Goal: Information Seeking & Learning: Learn about a topic

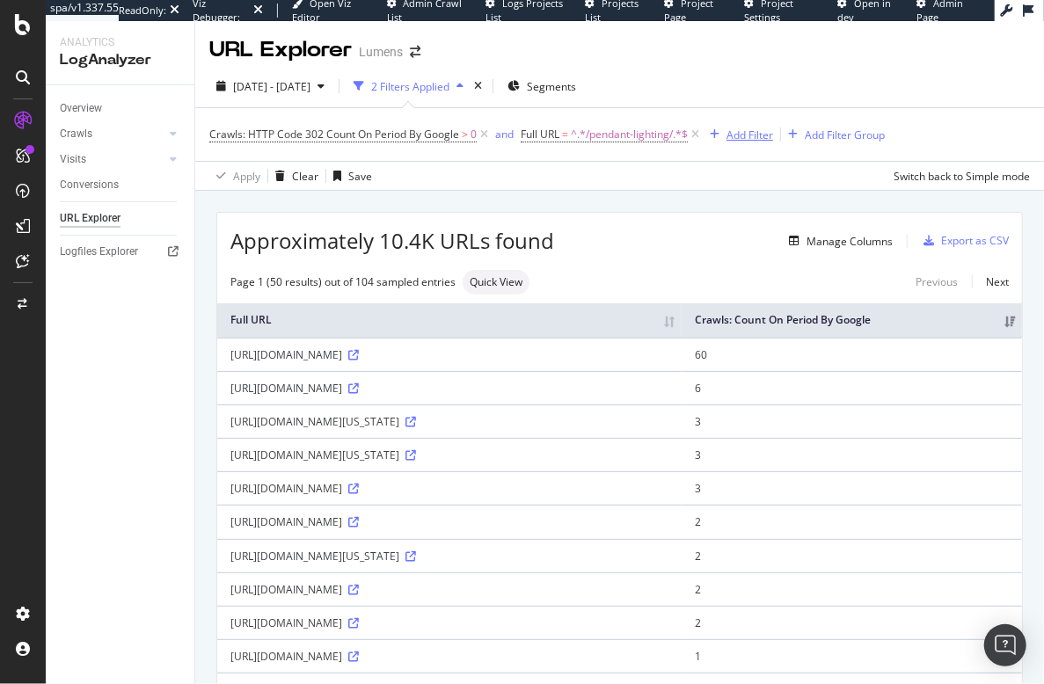
click at [760, 135] on div "Add Filter" at bounding box center [749, 135] width 47 height 15
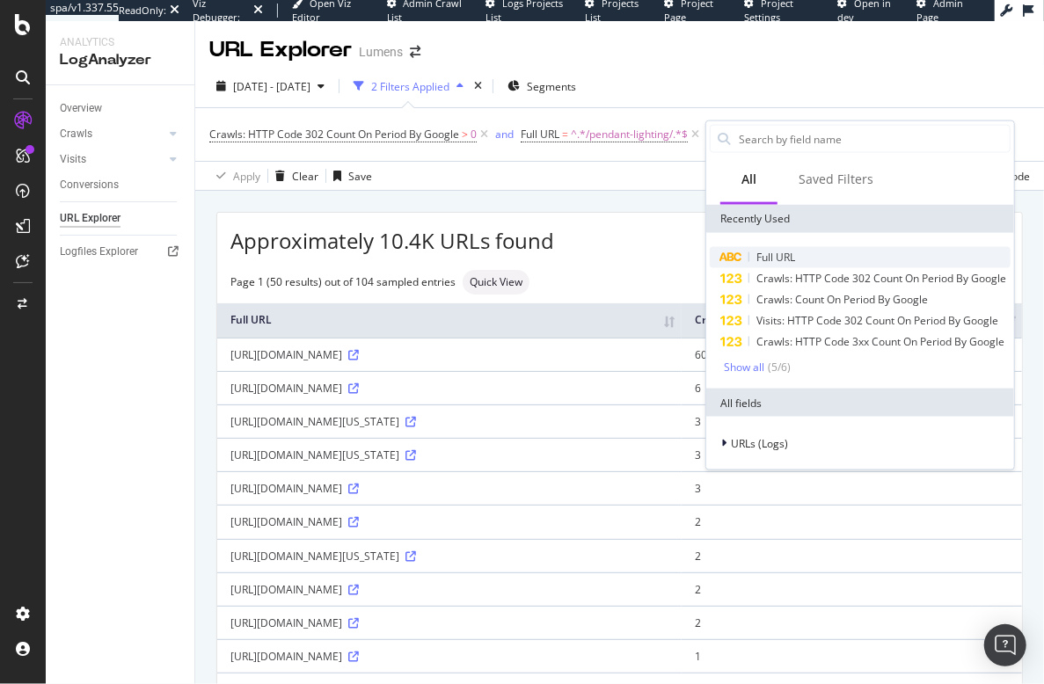
click at [806, 258] on div "Full URL" at bounding box center [860, 257] width 301 height 21
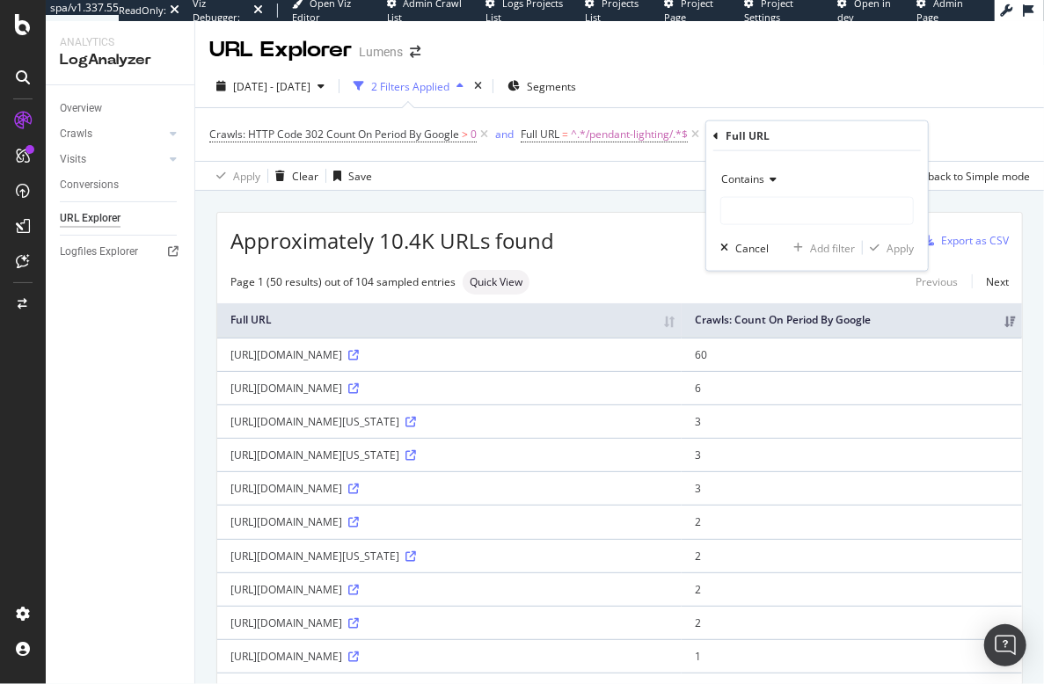
click at [772, 176] on icon at bounding box center [770, 179] width 12 height 11
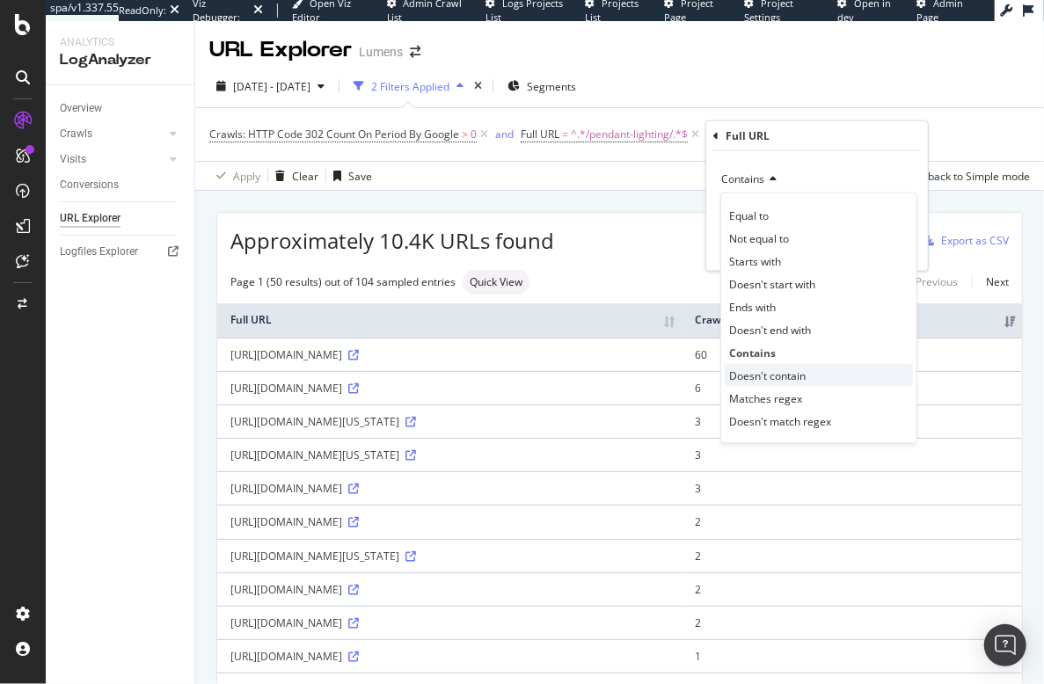
click at [766, 375] on span "Doesn't contain" at bounding box center [767, 375] width 77 height 15
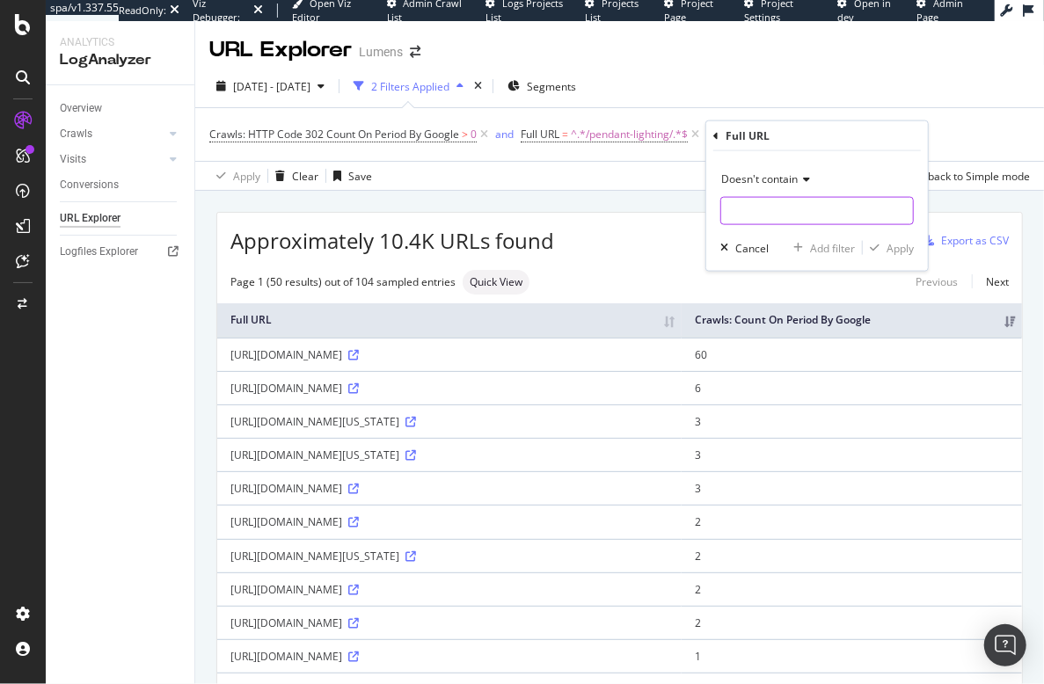
click at [774, 210] on input "text" at bounding box center [817, 211] width 192 height 28
type input "+"
click at [901, 247] on div "Apply" at bounding box center [899, 247] width 27 height 15
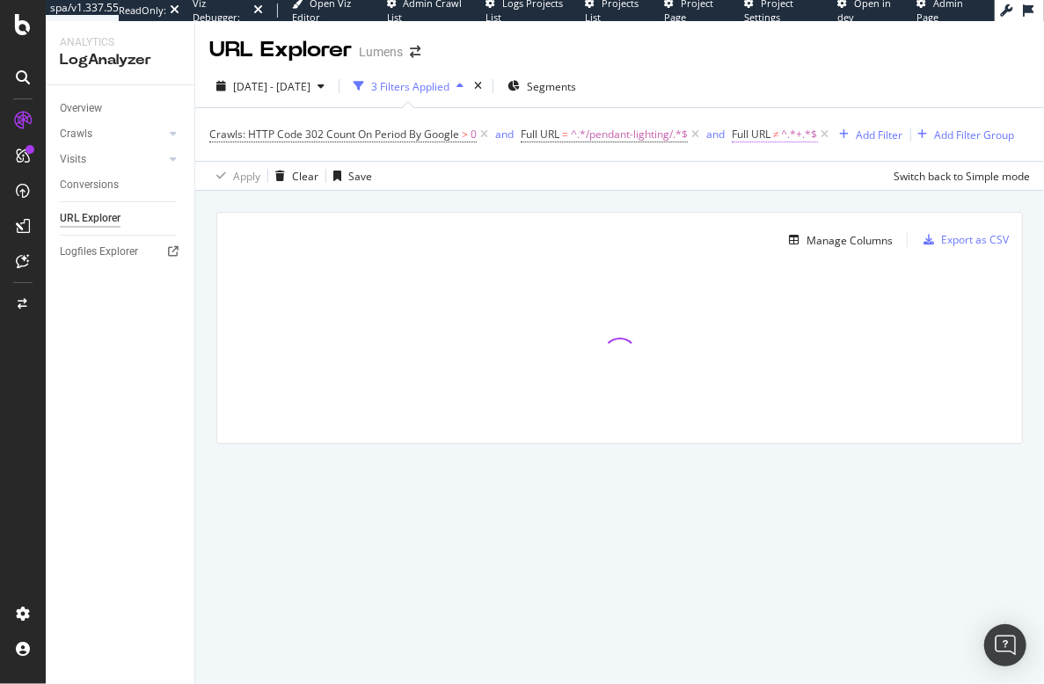
click at [815, 138] on span "^.*+.*$" at bounding box center [800, 134] width 36 height 25
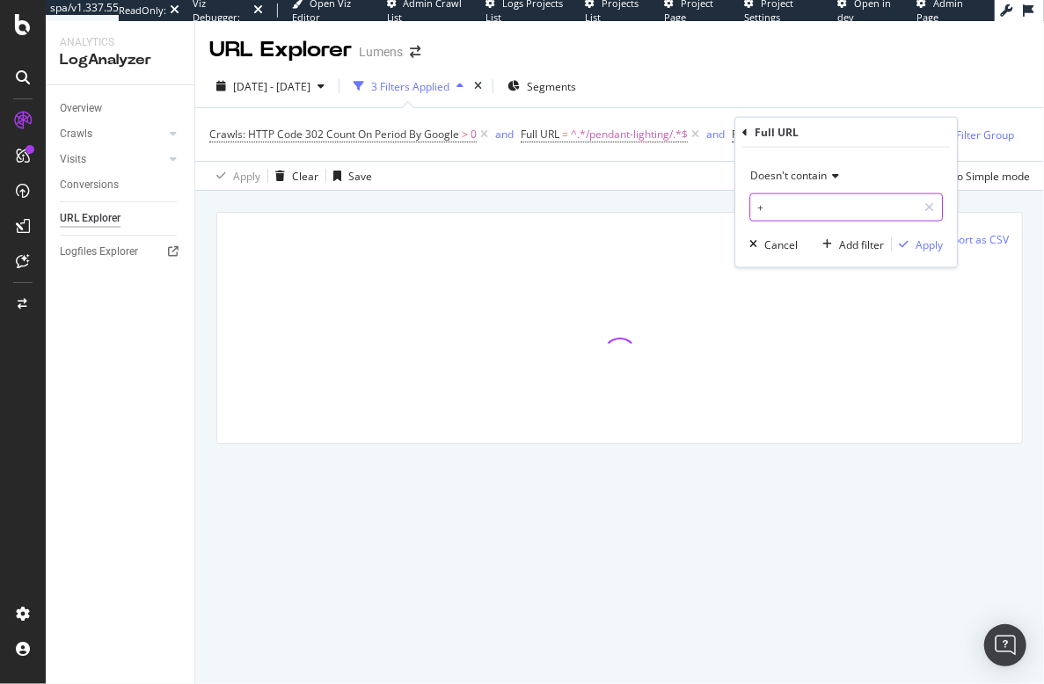
drag, startPoint x: 798, startPoint y: 205, endPoint x: 712, endPoint y: 198, distance: 85.6
click at [713, 198] on body "spa/v1.337.55 ReadOnly: Viz Debugger: Open Viz Editor Admin Crawl List Logs Pro…" at bounding box center [522, 342] width 1044 height 684
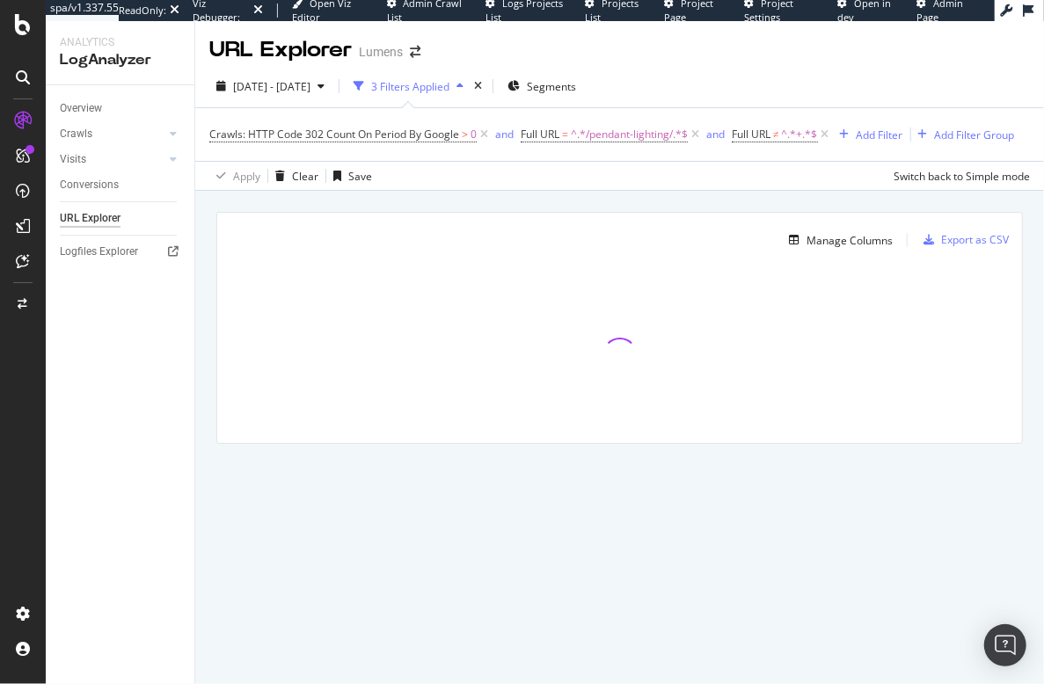
click at [812, 93] on div "2025 Sep. 6th - Oct. 5th 3 Filters Applied Segments" at bounding box center [619, 89] width 849 height 35
click at [828, 134] on icon at bounding box center [825, 135] width 15 height 18
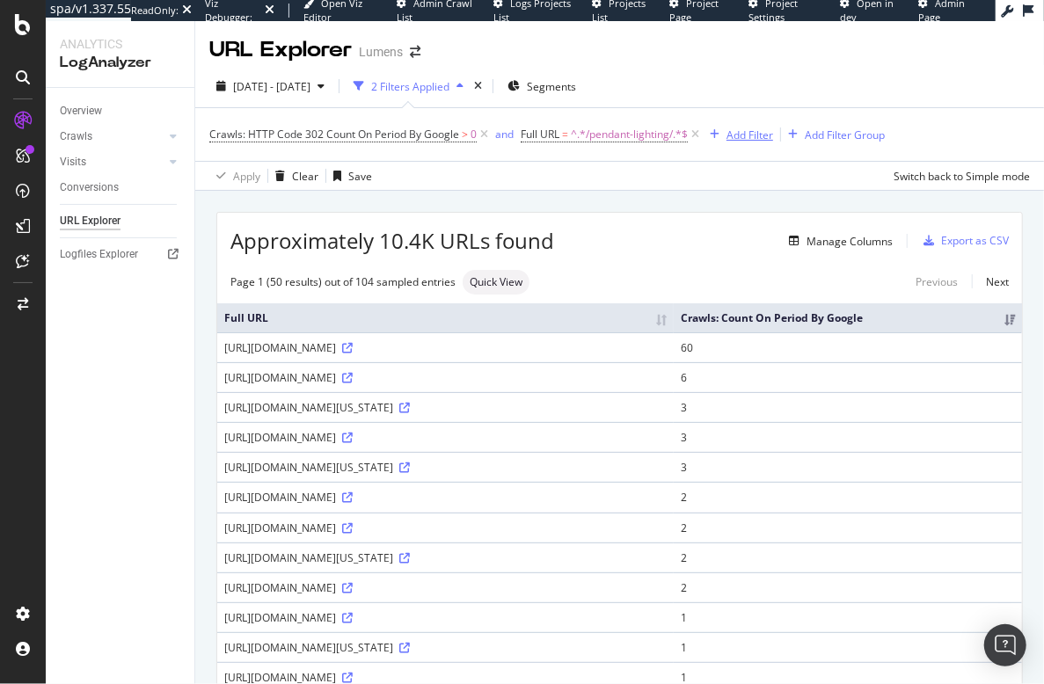
click at [749, 135] on div "Add Filter" at bounding box center [749, 135] width 47 height 15
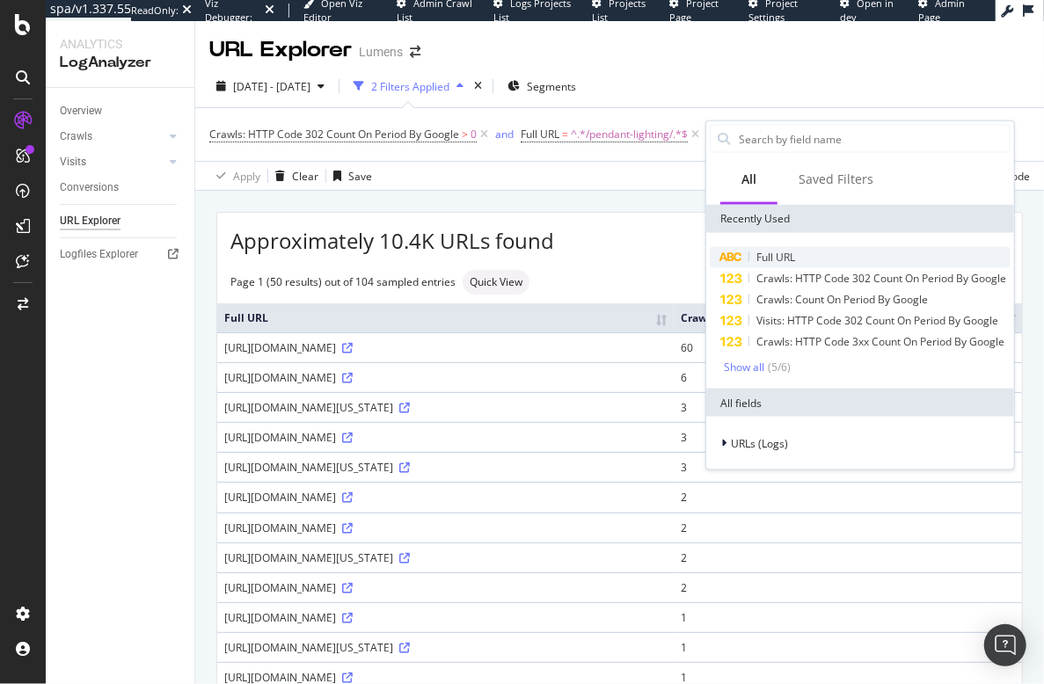
click at [801, 259] on div "Full URL" at bounding box center [860, 257] width 301 height 21
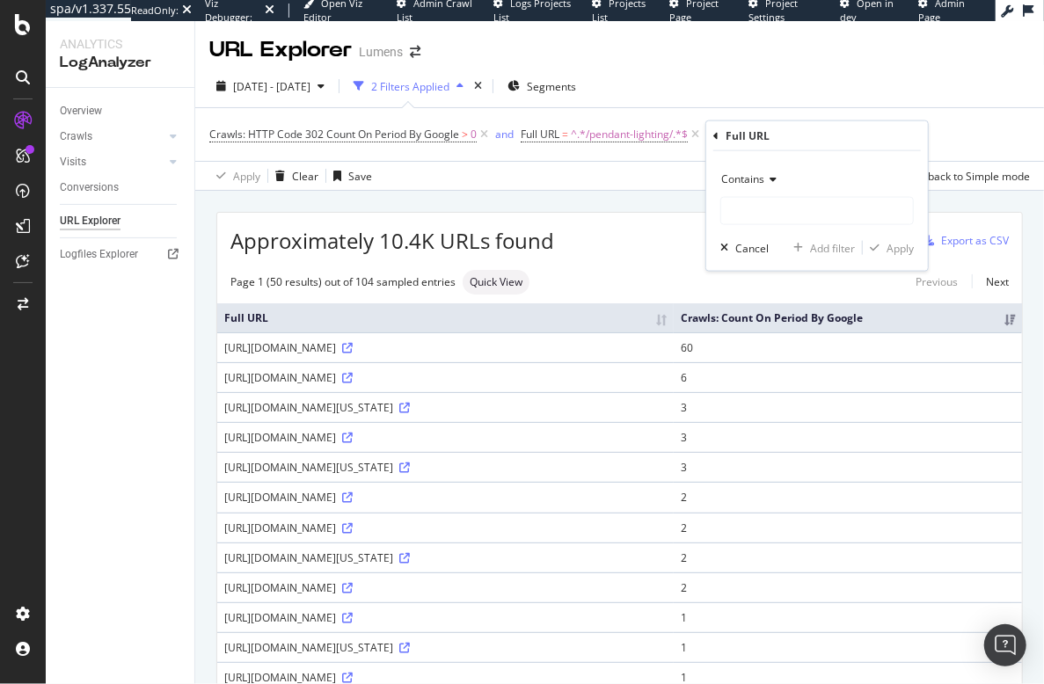
click at [758, 173] on span "Contains" at bounding box center [742, 178] width 43 height 15
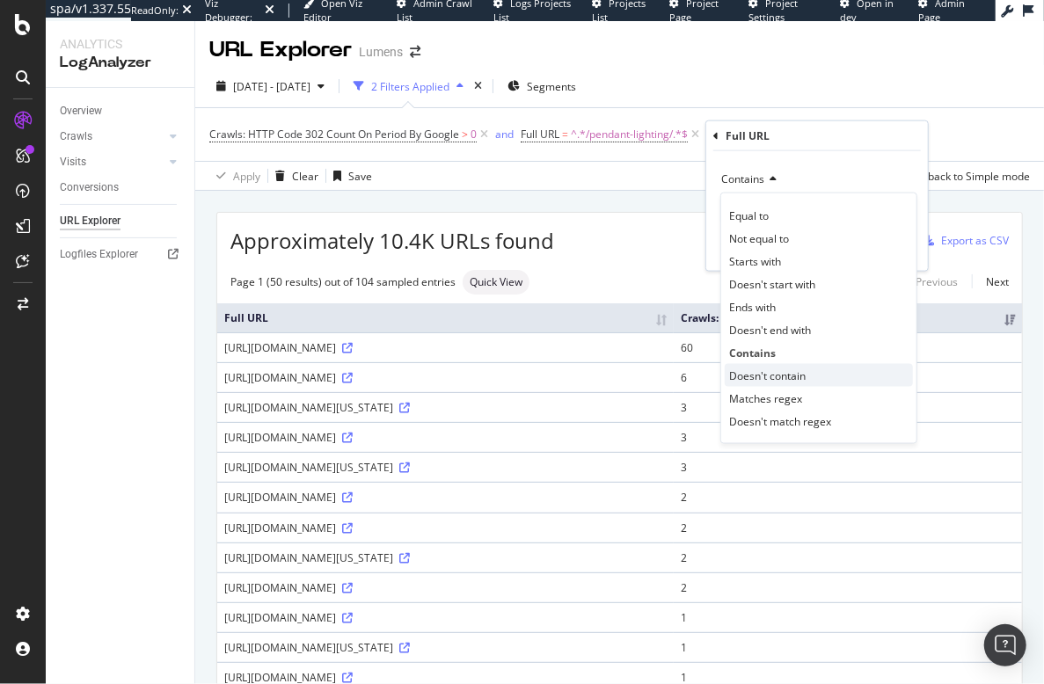
click at [770, 377] on span "Doesn't contain" at bounding box center [767, 375] width 77 height 15
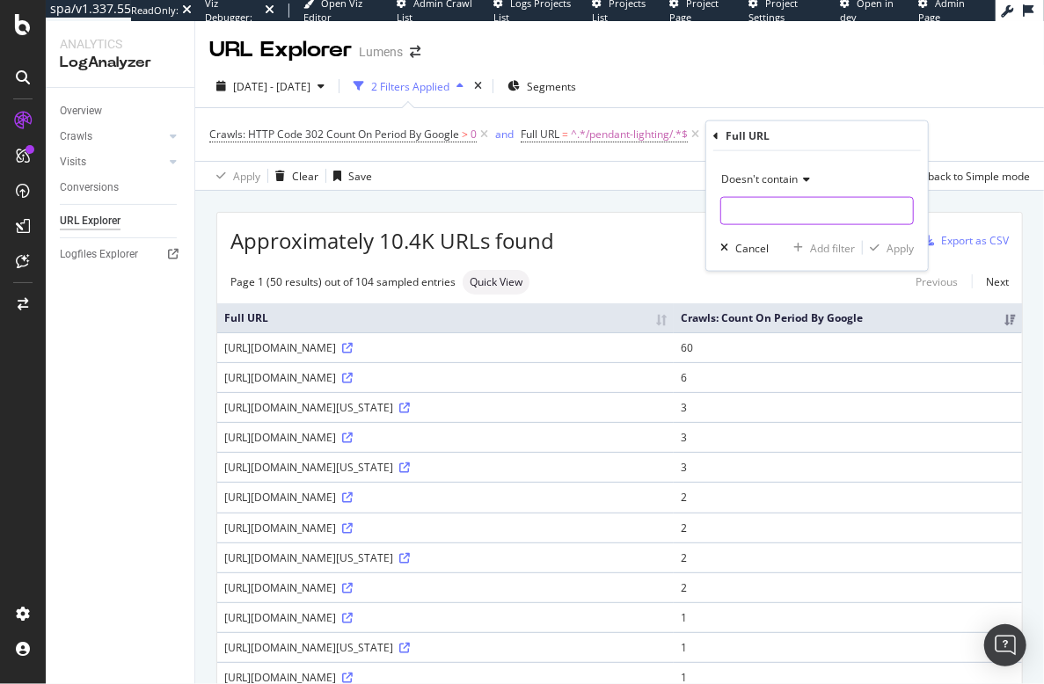
click at [761, 209] on input "text" at bounding box center [817, 211] width 192 height 28
type input "_"
click at [894, 249] on div "Apply" at bounding box center [899, 247] width 27 height 15
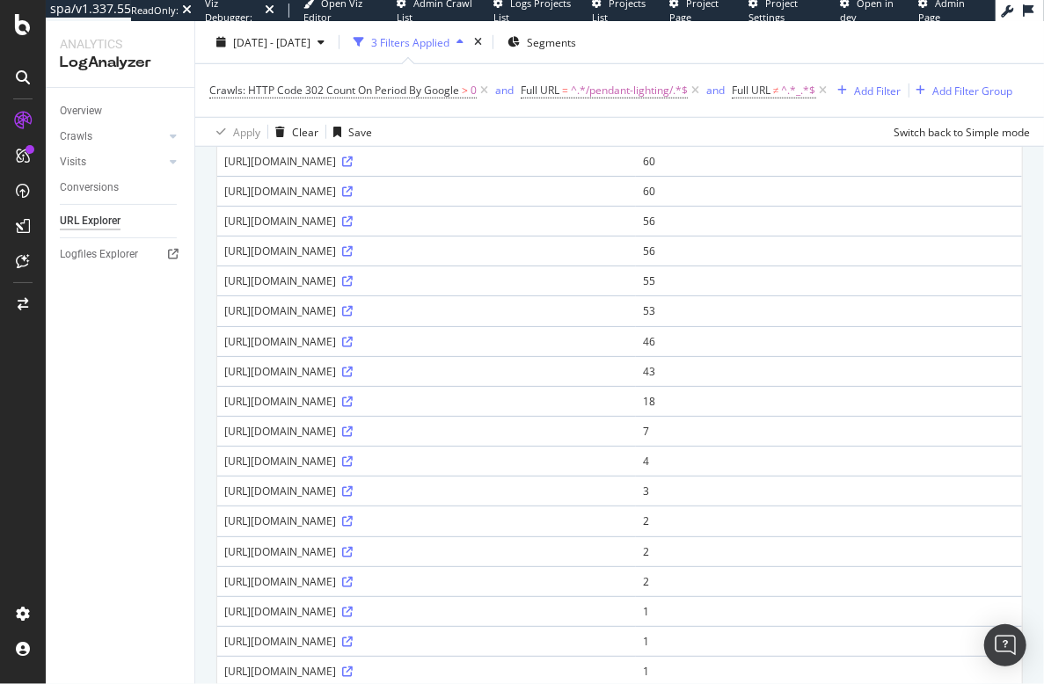
scroll to position [612, 0]
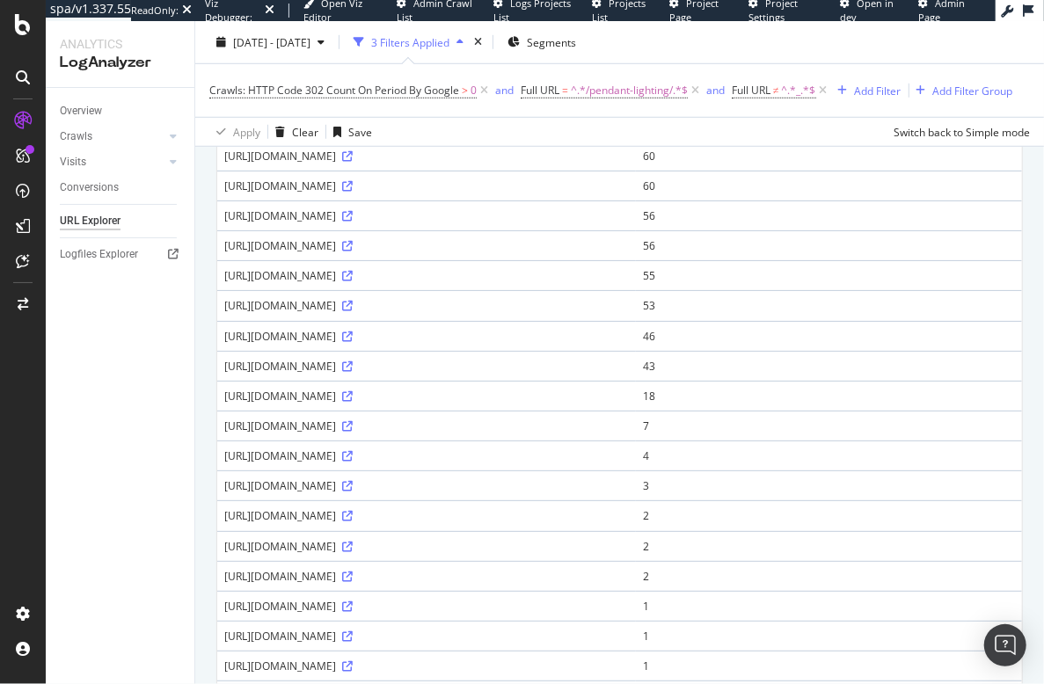
drag, startPoint x: 221, startPoint y: 313, endPoint x: 463, endPoint y: 313, distance: 241.8
click at [463, 313] on td "https://www.lumens.com/pendant-lighting/cage/" at bounding box center [426, 305] width 419 height 30
copy div "https://www.lumens.com/pendant-lighting/cage/"
drag, startPoint x: 482, startPoint y: 402, endPoint x: 218, endPoint y: 406, distance: 263.9
click at [218, 406] on td "https://www.lumens.com/pendant-lighting/copper-drum/" at bounding box center [426, 396] width 419 height 30
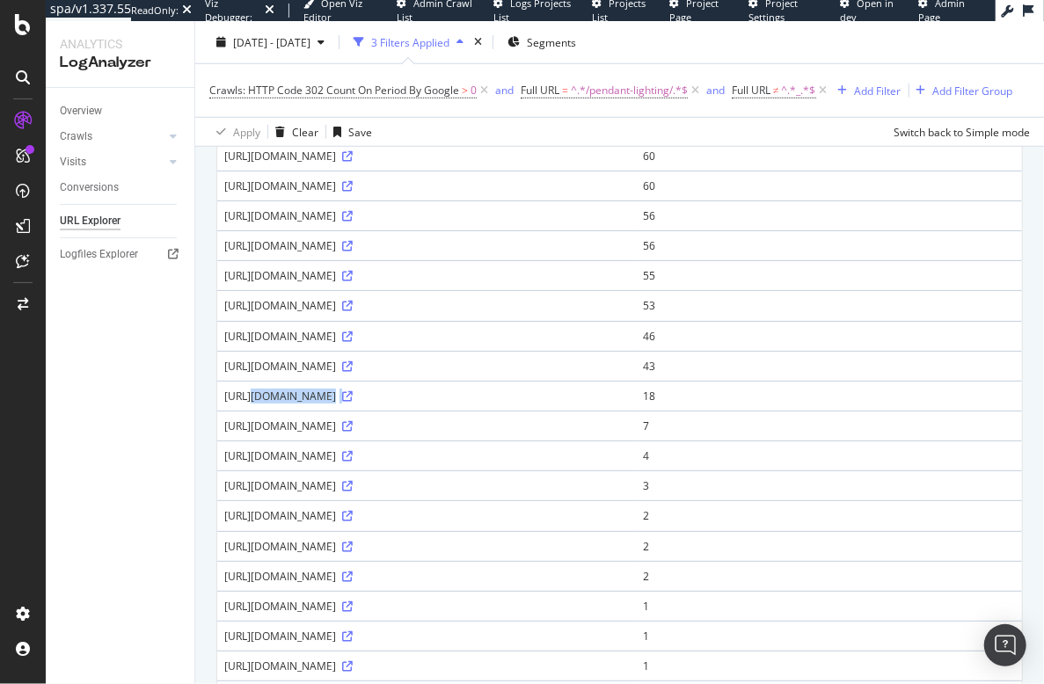
copy div "https://www.lumens.com/pendant-lighting/copper-drum/"
drag, startPoint x: 222, startPoint y: 525, endPoint x: 565, endPoint y: 526, distance: 343.0
click at [565, 526] on td "https://www.lumens.com/pendant-lighting/green-globe-scandinavian/" at bounding box center [426, 515] width 419 height 30
copy div "https://www.lumens.com/pendant-lighting/green-globe-scandinavian/"
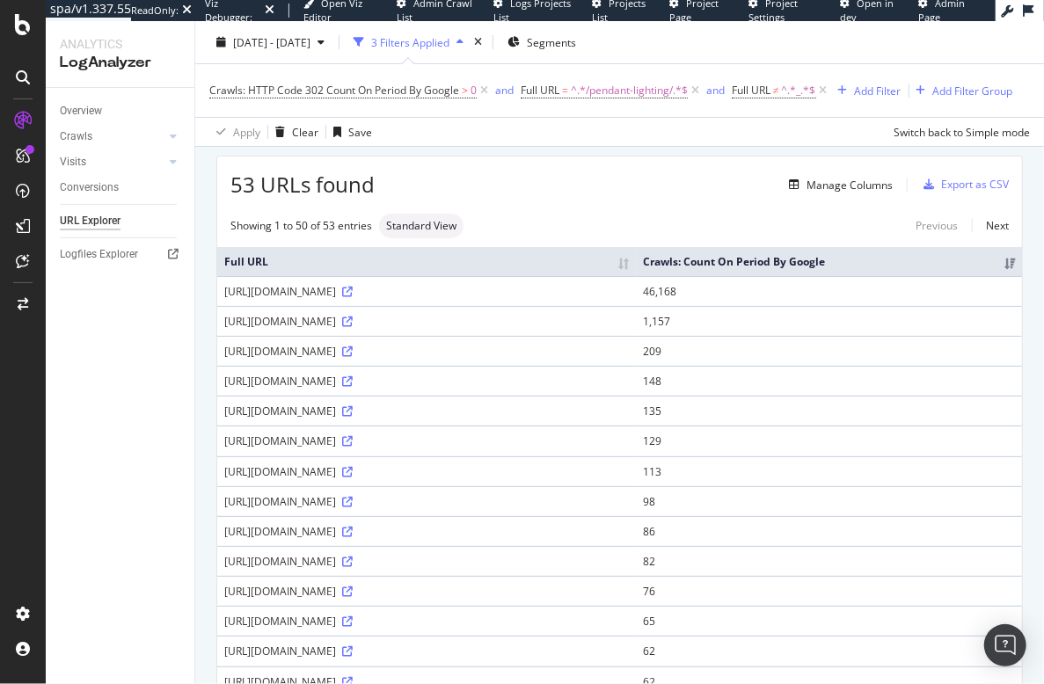
scroll to position [0, 0]
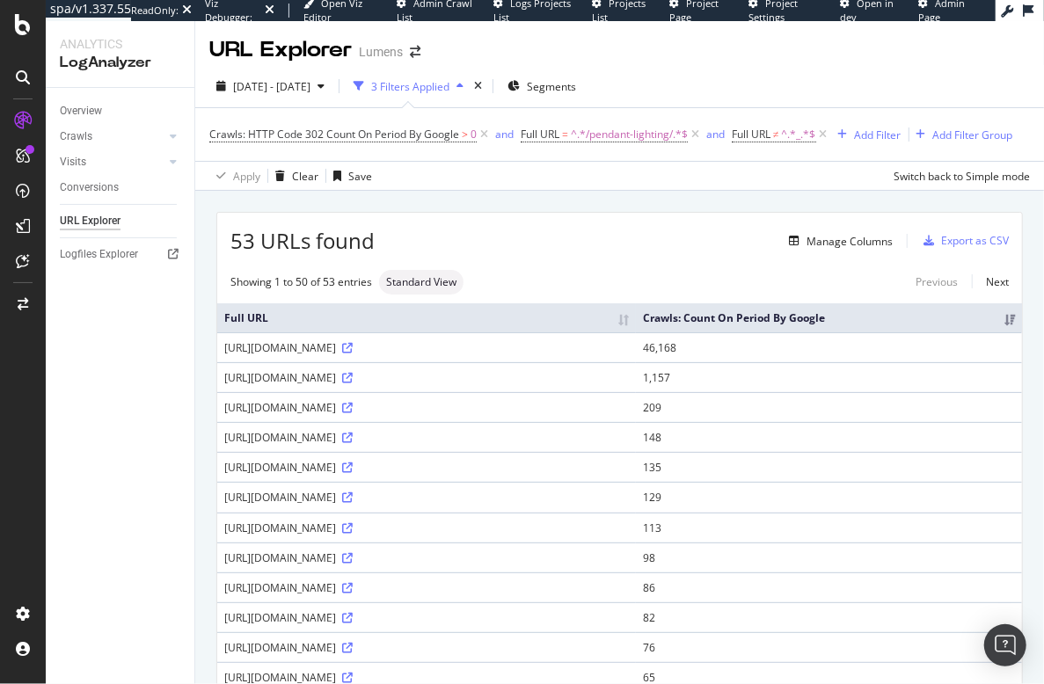
drag, startPoint x: 467, startPoint y: 390, endPoint x: 219, endPoint y: 389, distance: 248.0
click at [219, 389] on td "https://www.lumens.com/pendant-lighting/drum/" at bounding box center [426, 377] width 419 height 30
copy div "https://www.lumens.com/pendant-lighting/drum/"
drag, startPoint x: 222, startPoint y: 419, endPoint x: 467, endPoint y: 419, distance: 245.4
click at [467, 419] on td "https://www.lumens.com/pendant-lighting/globe/" at bounding box center [426, 407] width 419 height 30
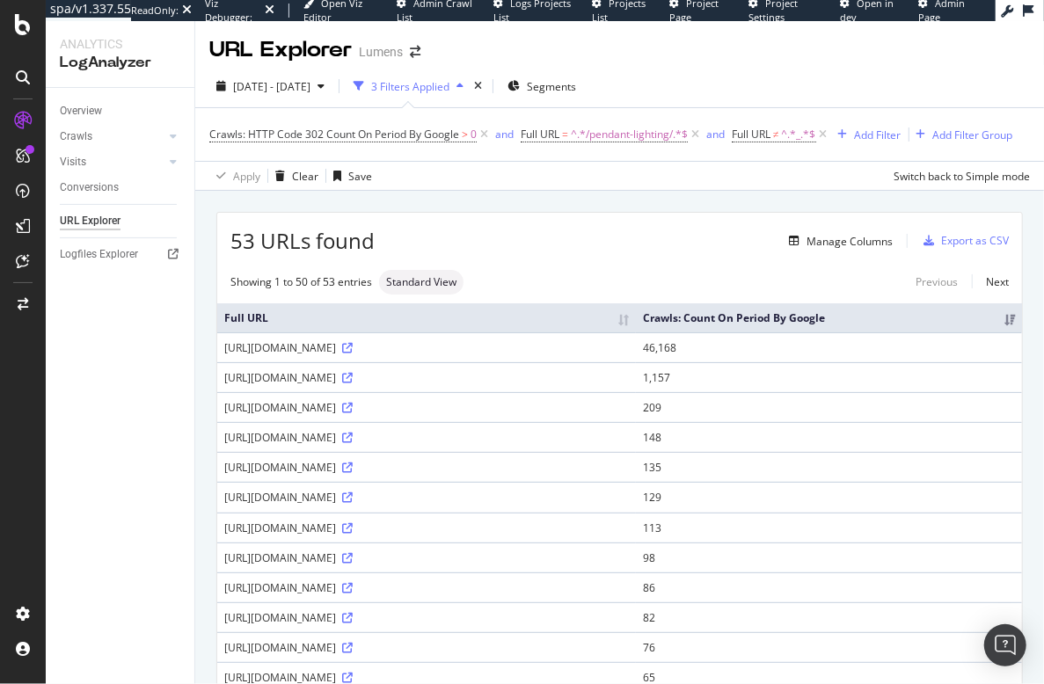
copy div "https://www.lumens.com/pendant-lighting/globe/"
drag, startPoint x: 224, startPoint y: 452, endPoint x: 479, endPoint y: 451, distance: 255.0
click at [479, 445] on div "https://www.lumens.com/pendant-lighting/cylinder/" at bounding box center [426, 437] width 405 height 15
copy div "https://www.lumens.com/pendant-lighting/cylinder/"
click at [139, 368] on div "Overview Crawls Daily Distribution Segments Distribution HTTP Codes Resources V…" at bounding box center [120, 386] width 149 height 596
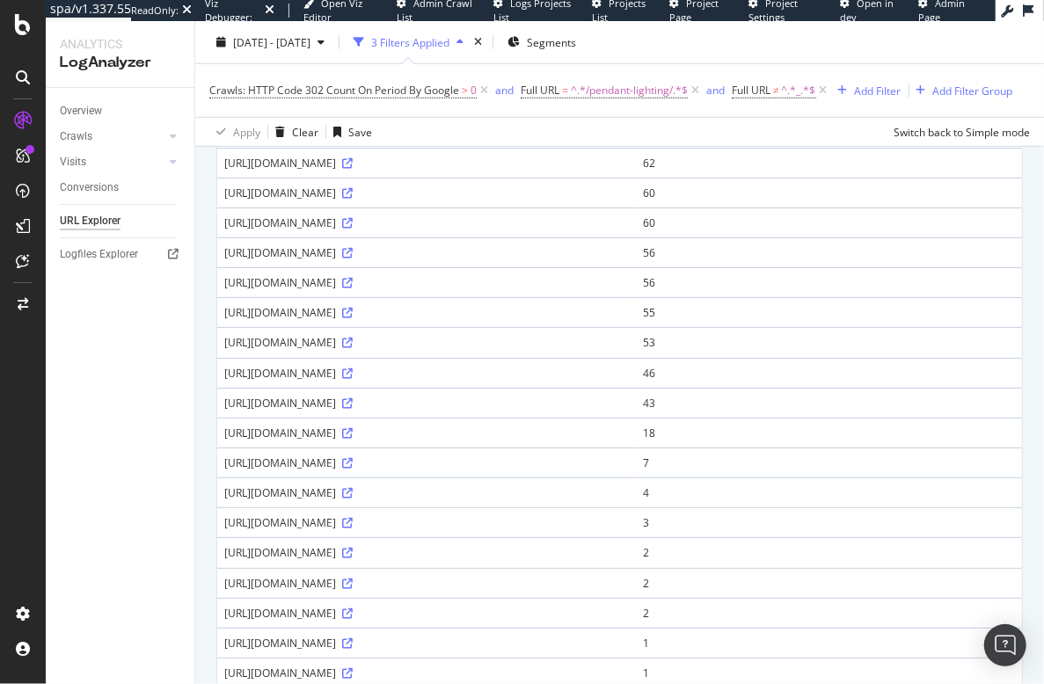
scroll to position [570, 0]
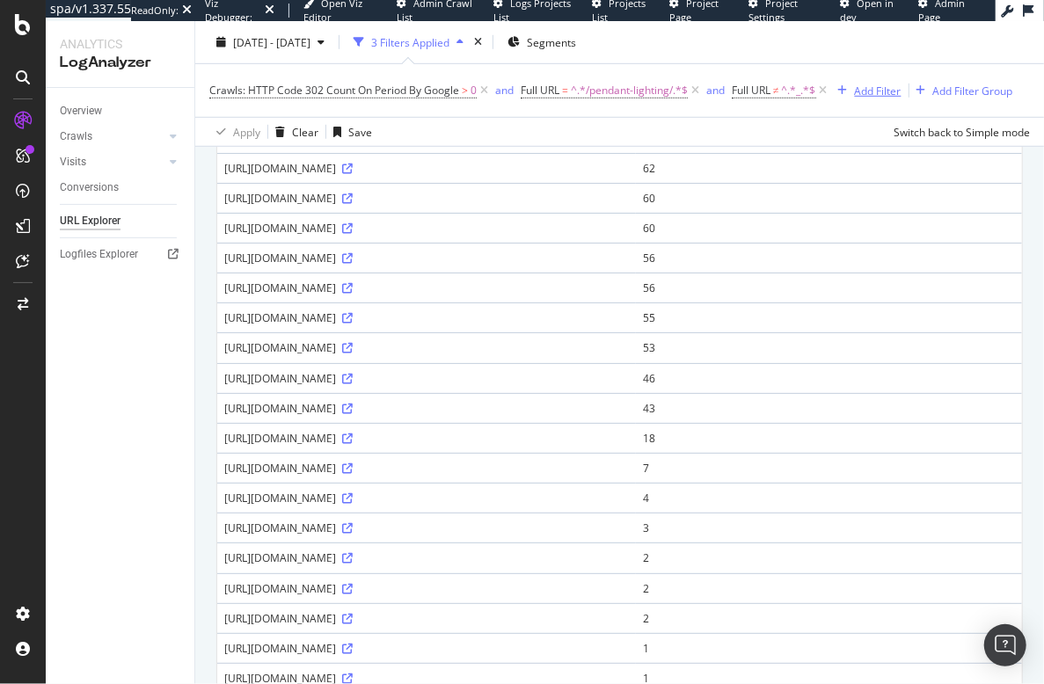
click at [880, 93] on div "Add Filter" at bounding box center [878, 90] width 47 height 15
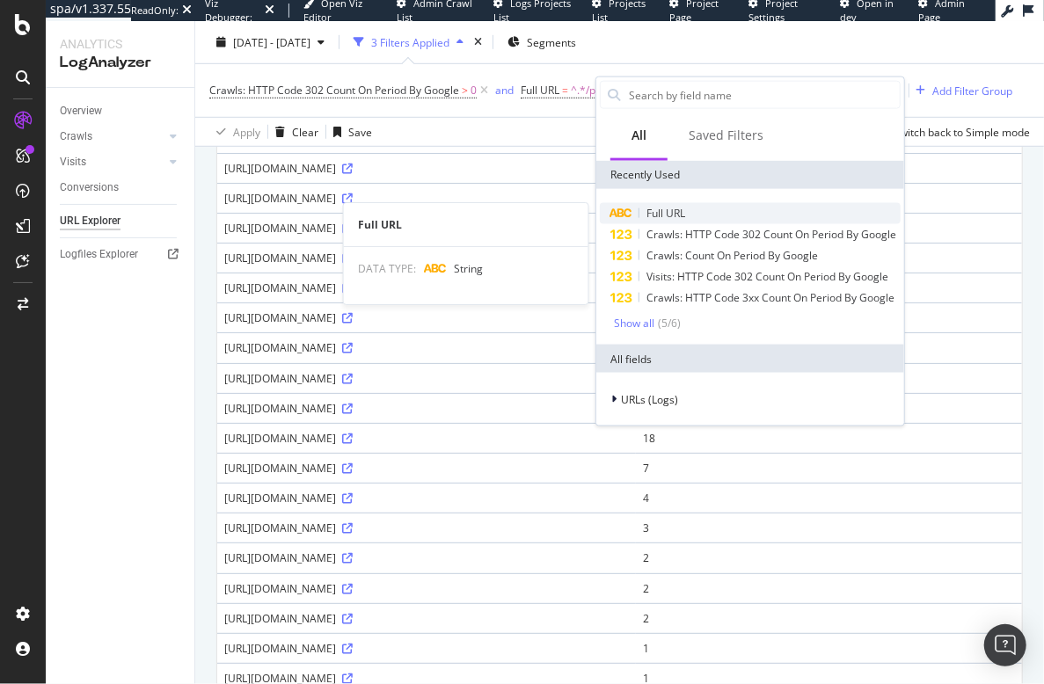
click at [676, 215] on span "Full URL" at bounding box center [665, 213] width 39 height 15
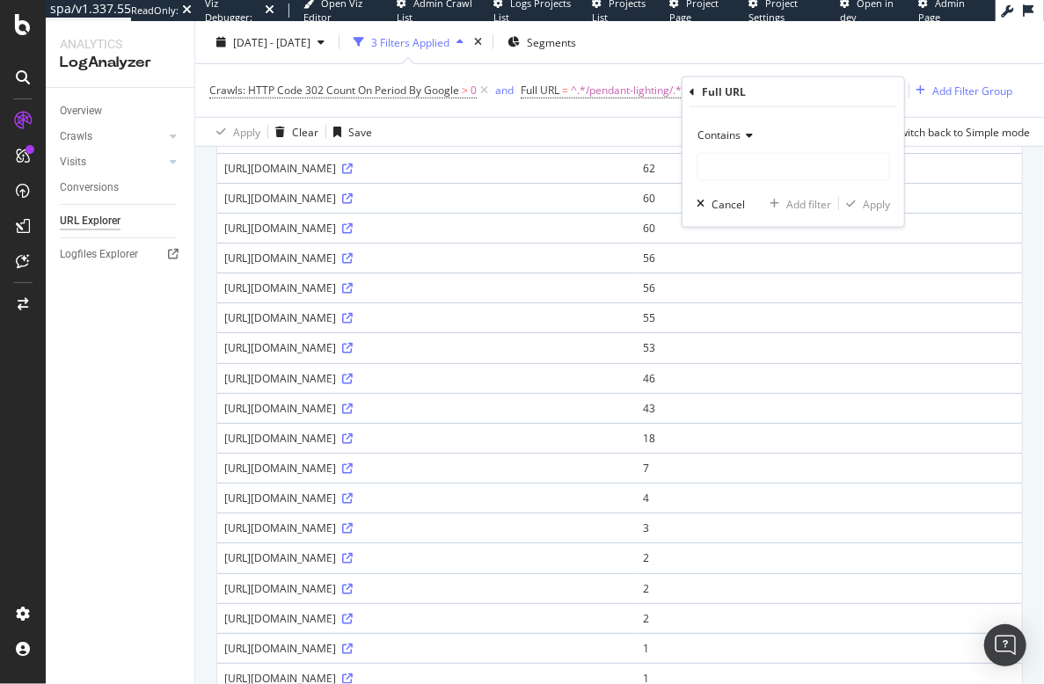
click at [743, 139] on icon at bounding box center [746, 135] width 12 height 11
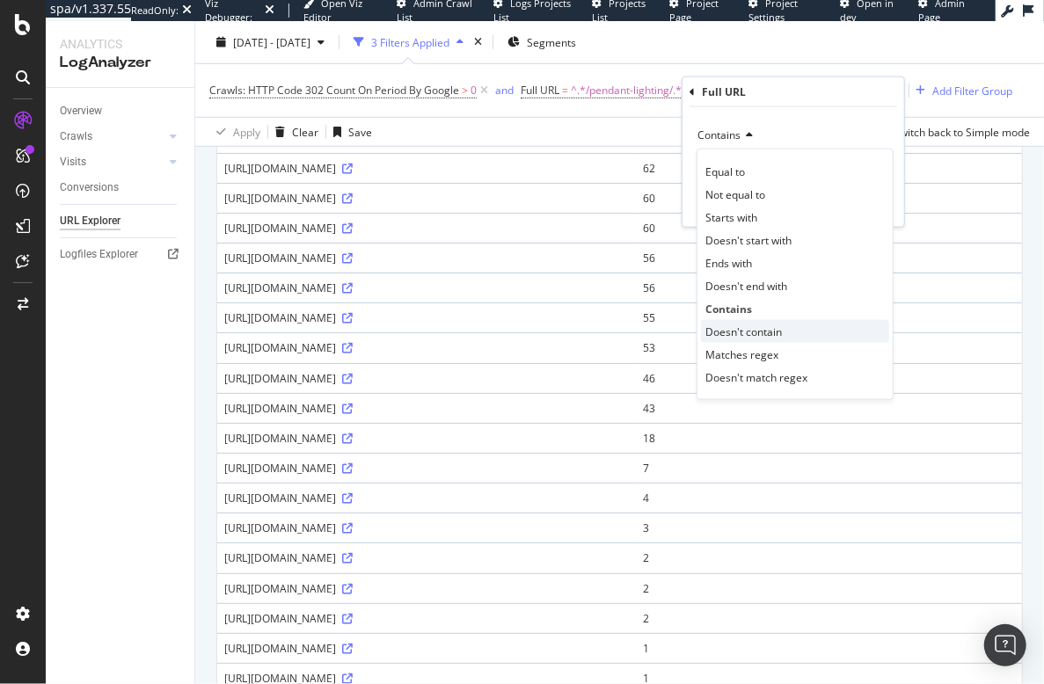
click at [743, 327] on span "Doesn't contain" at bounding box center [743, 331] width 77 height 15
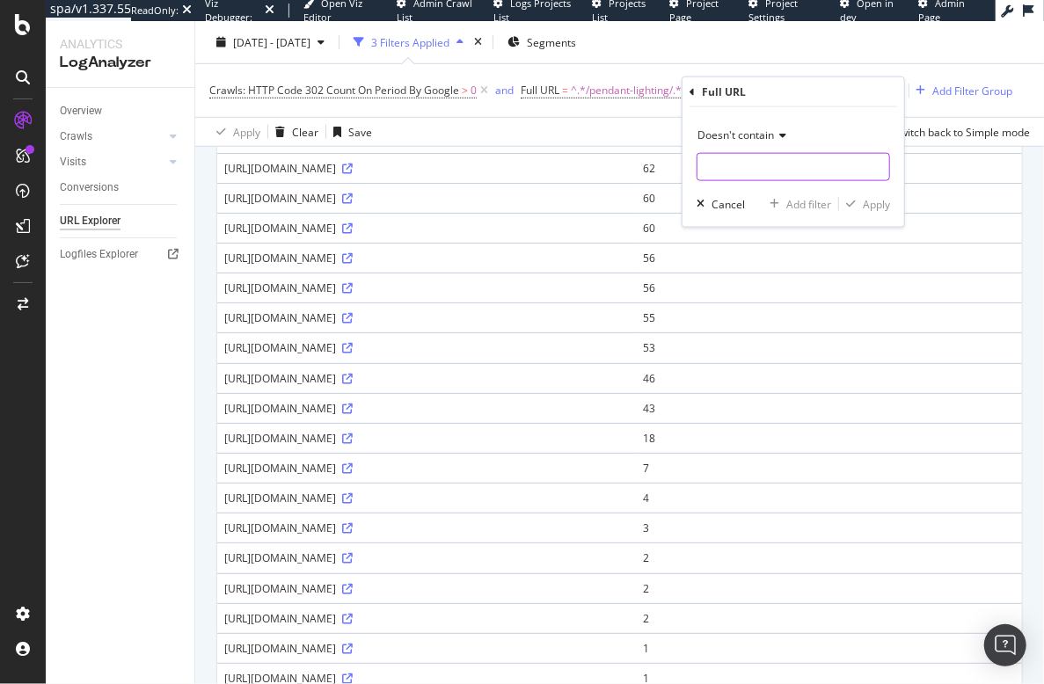
click at [790, 171] on input "text" at bounding box center [793, 167] width 192 height 28
type input "+"
click at [876, 205] on div "Apply" at bounding box center [876, 203] width 27 height 15
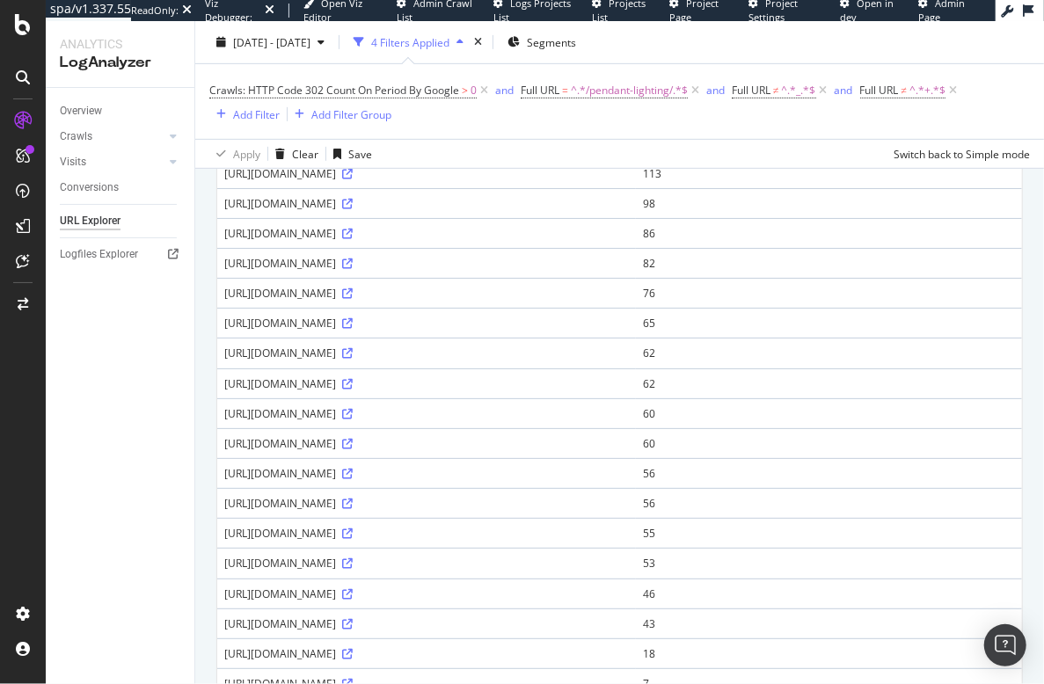
scroll to position [364, 0]
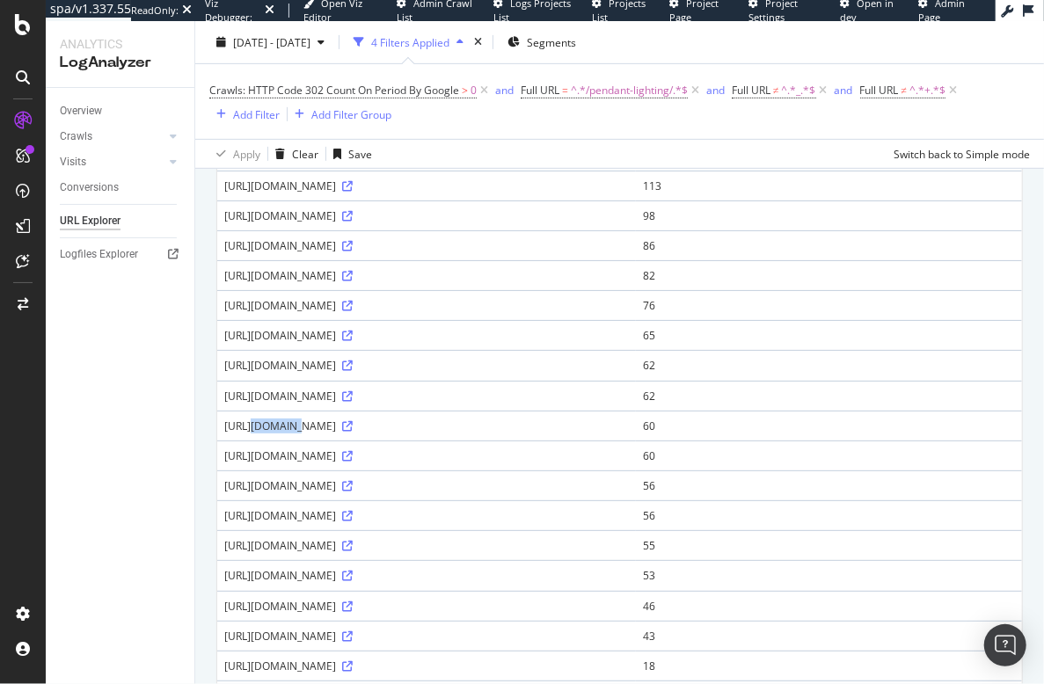
drag, startPoint x: 221, startPoint y: 421, endPoint x: 259, endPoint y: 421, distance: 38.7
click at [259, 421] on td "https://www.lumens.com/pendant-lighting/bell/" at bounding box center [426, 426] width 419 height 30
click at [353, 421] on icon at bounding box center [347, 426] width 11 height 11
click at [964, 360] on td "62" at bounding box center [829, 365] width 386 height 30
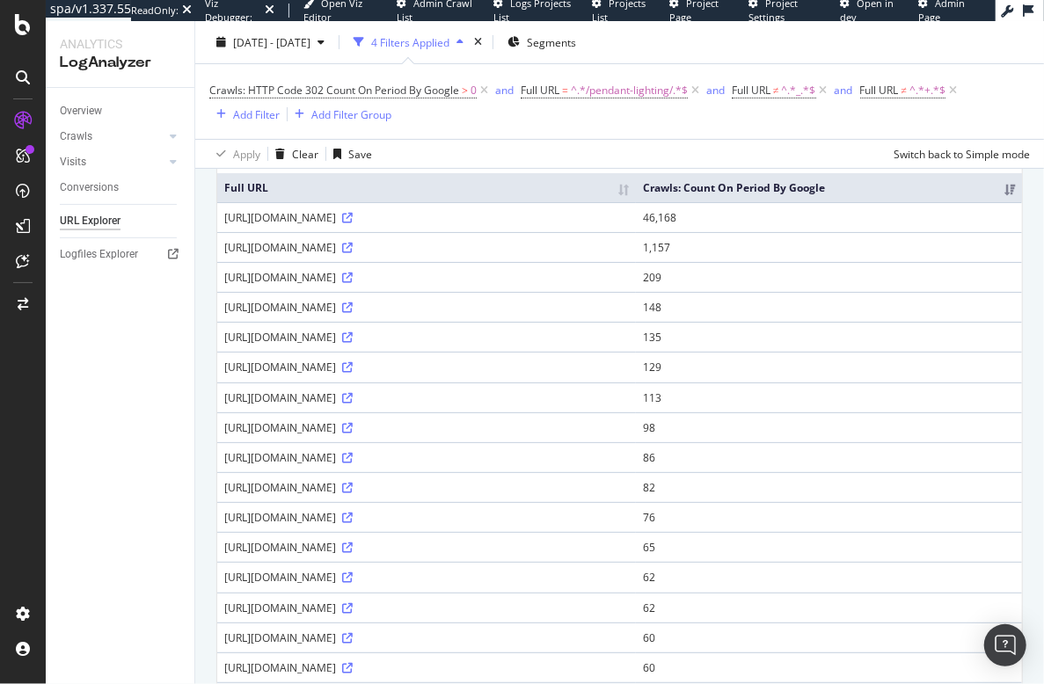
scroll to position [135, 0]
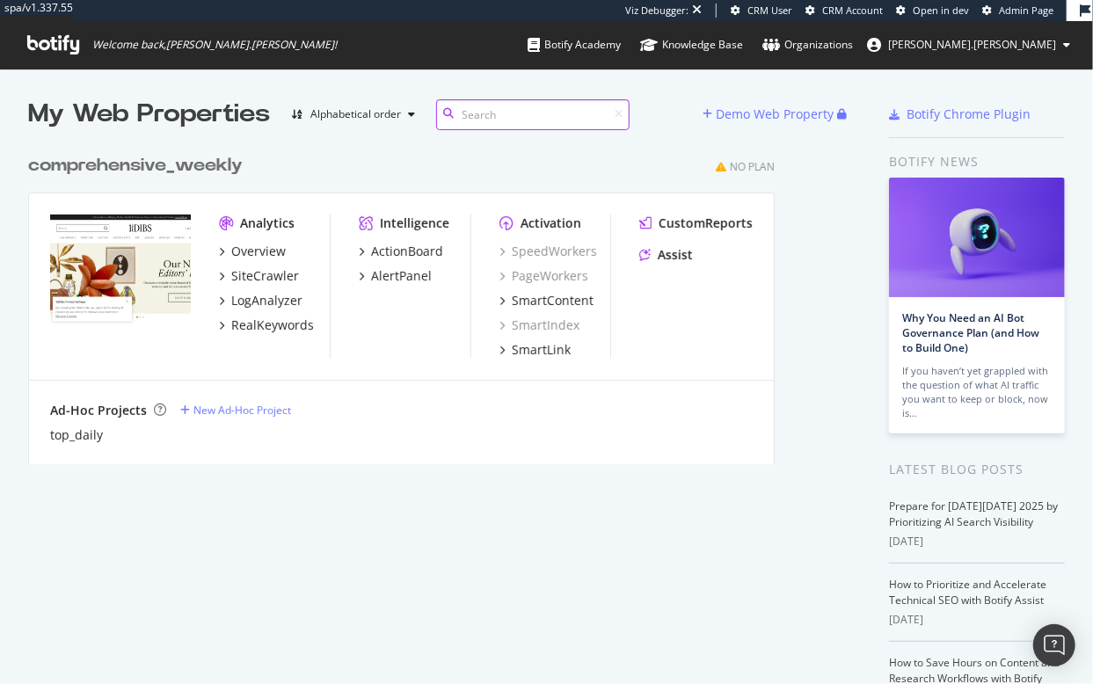
scroll to position [324, 801]
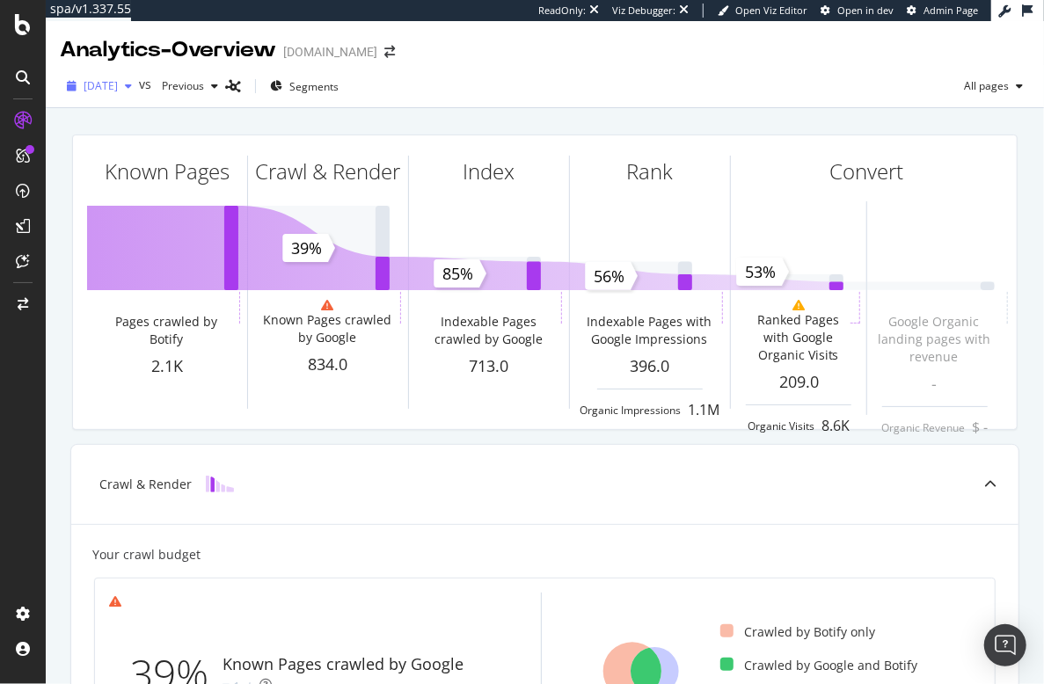
click at [118, 86] on span "[DATE]" at bounding box center [101, 85] width 34 height 15
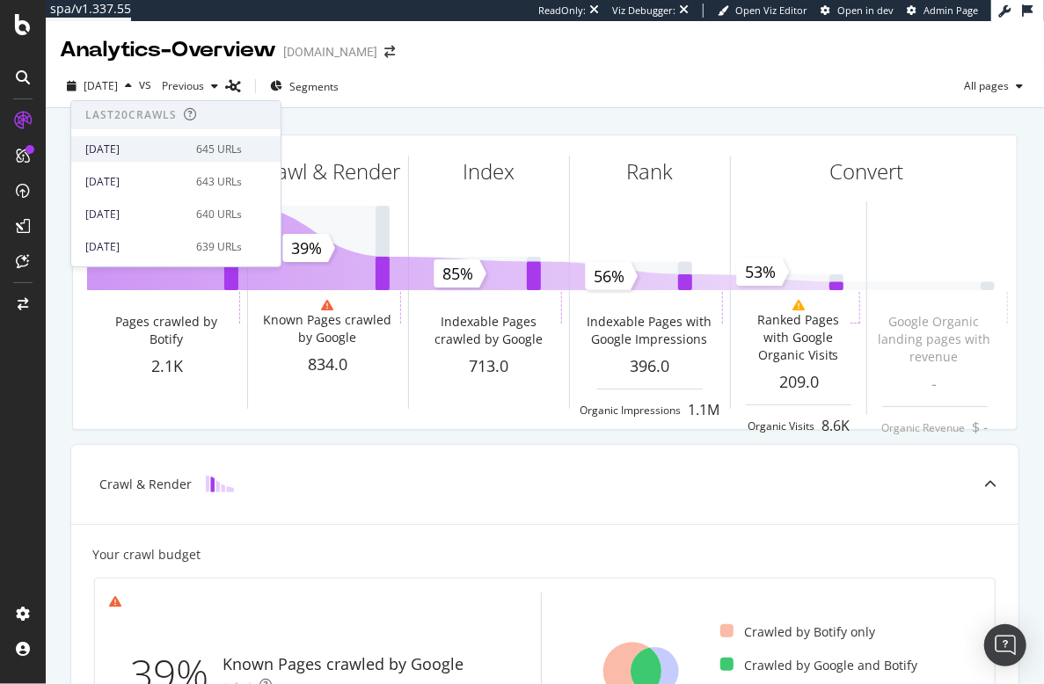
click at [122, 150] on div "[DATE]" at bounding box center [135, 150] width 100 height 16
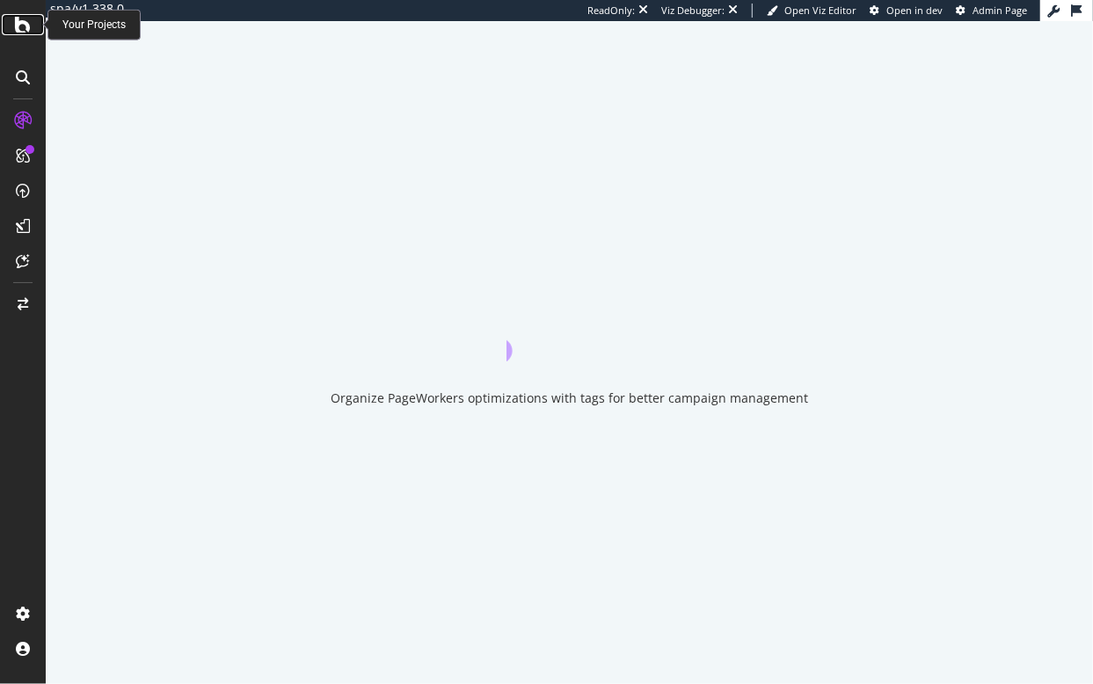
click at [22, 24] on icon at bounding box center [23, 24] width 16 height 21
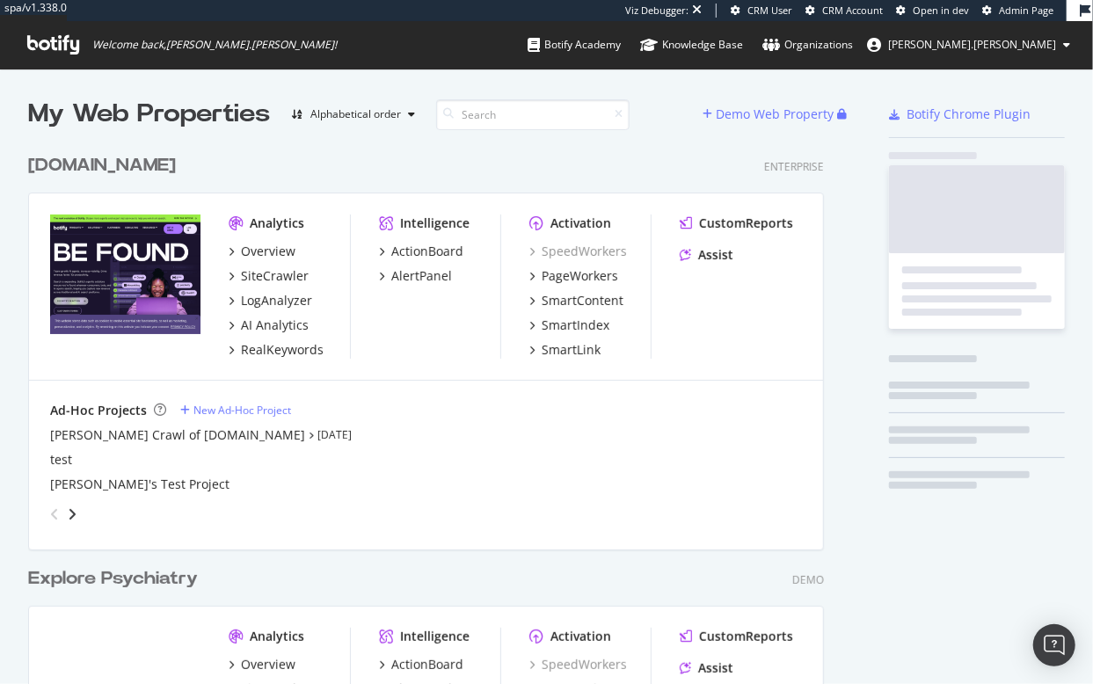
scroll to position [712, 801]
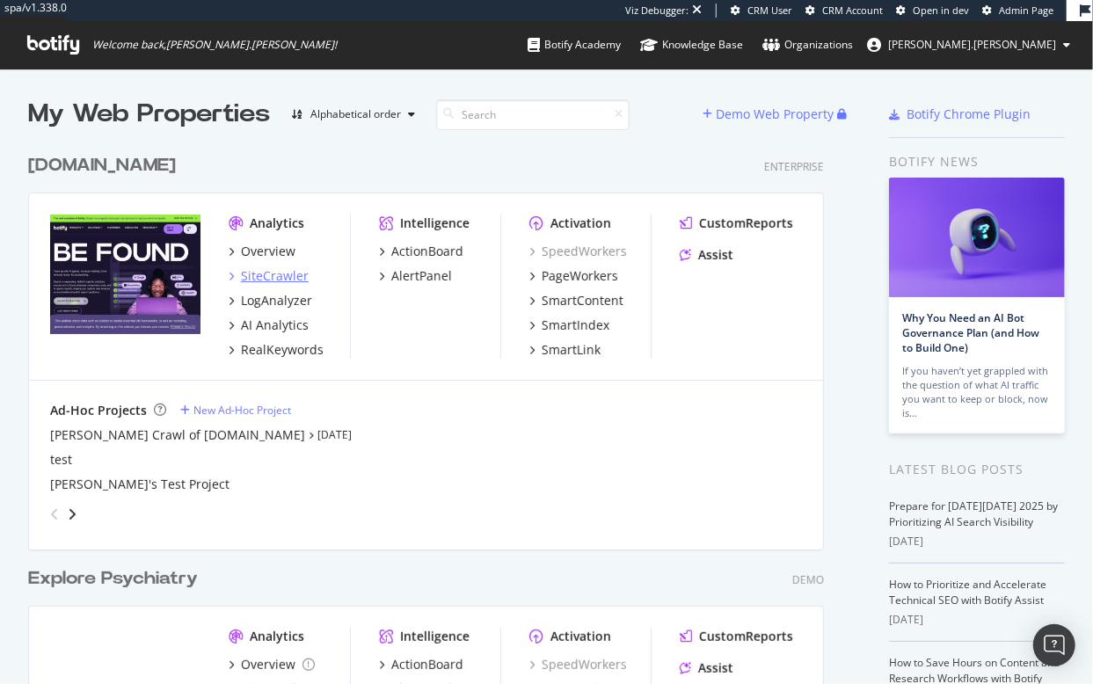
click at [268, 276] on div "SiteCrawler" at bounding box center [275, 276] width 68 height 18
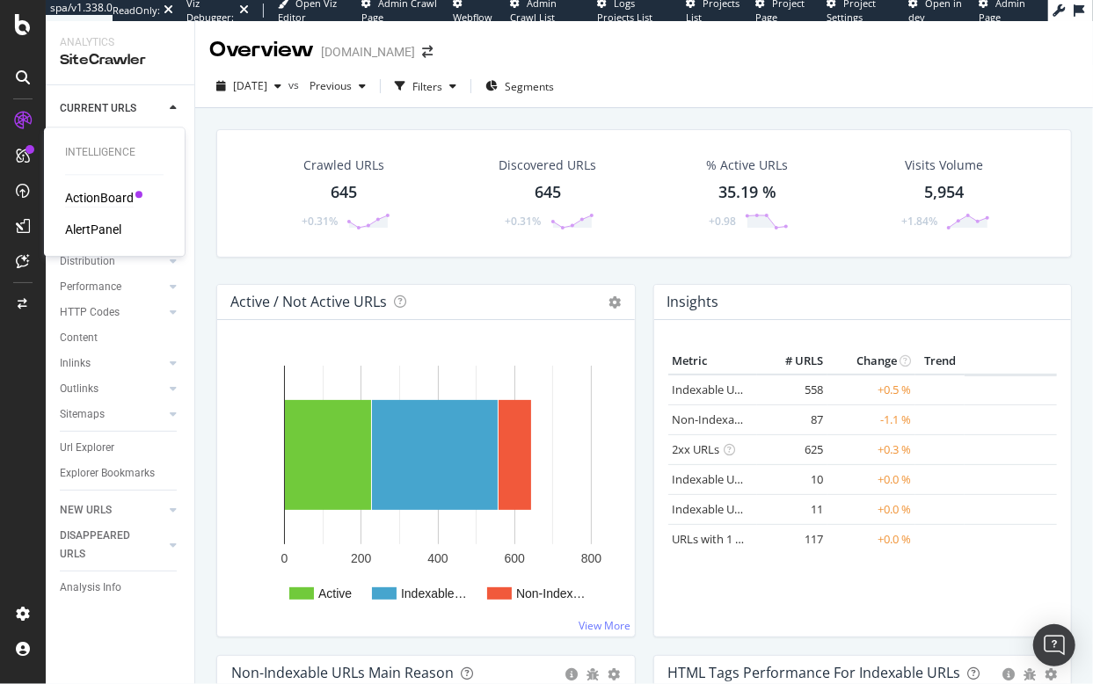
click at [105, 193] on div "ActionBoard" at bounding box center [99, 198] width 69 height 18
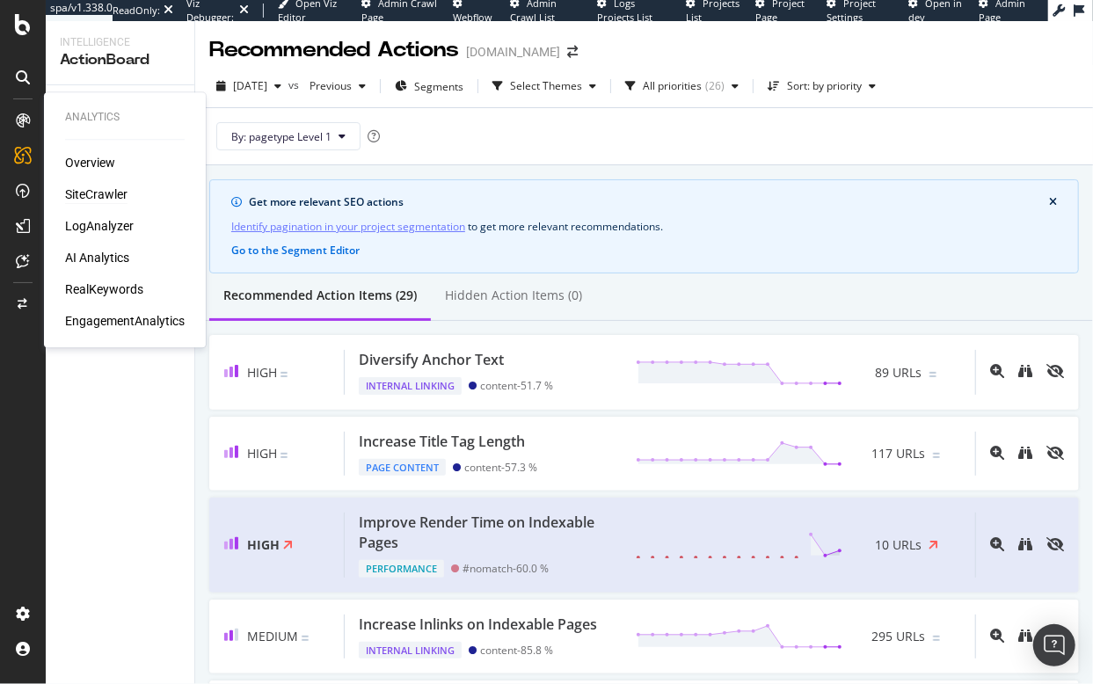
click at [104, 194] on div "SiteCrawler" at bounding box center [96, 195] width 62 height 18
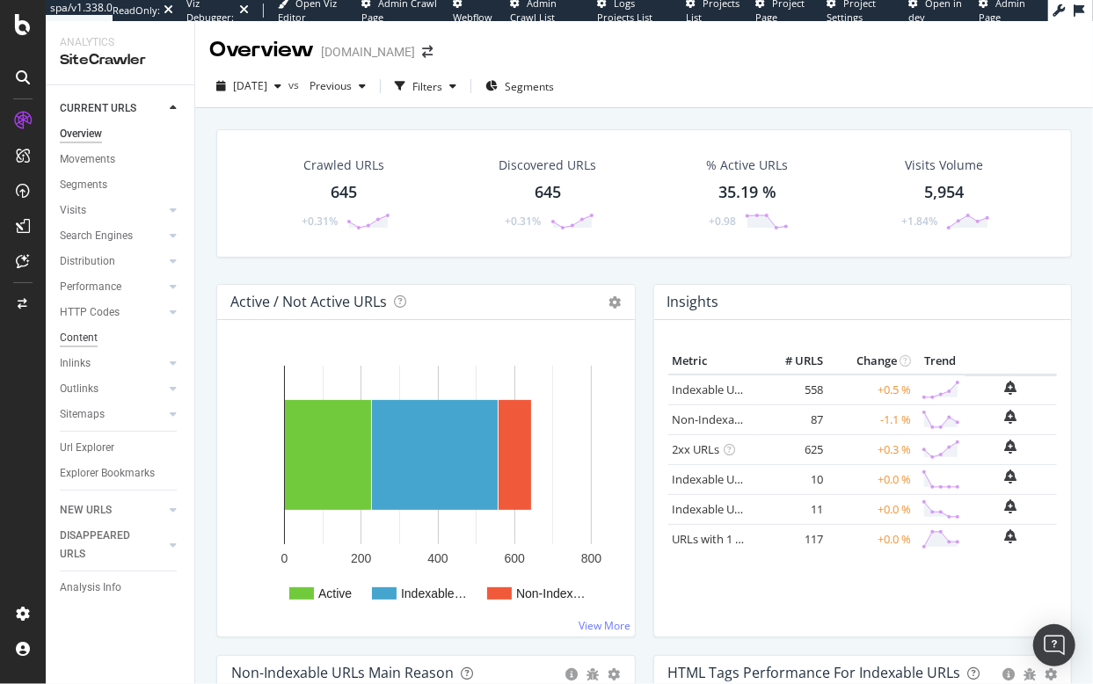
click at [75, 343] on div "Content" at bounding box center [79, 338] width 38 height 18
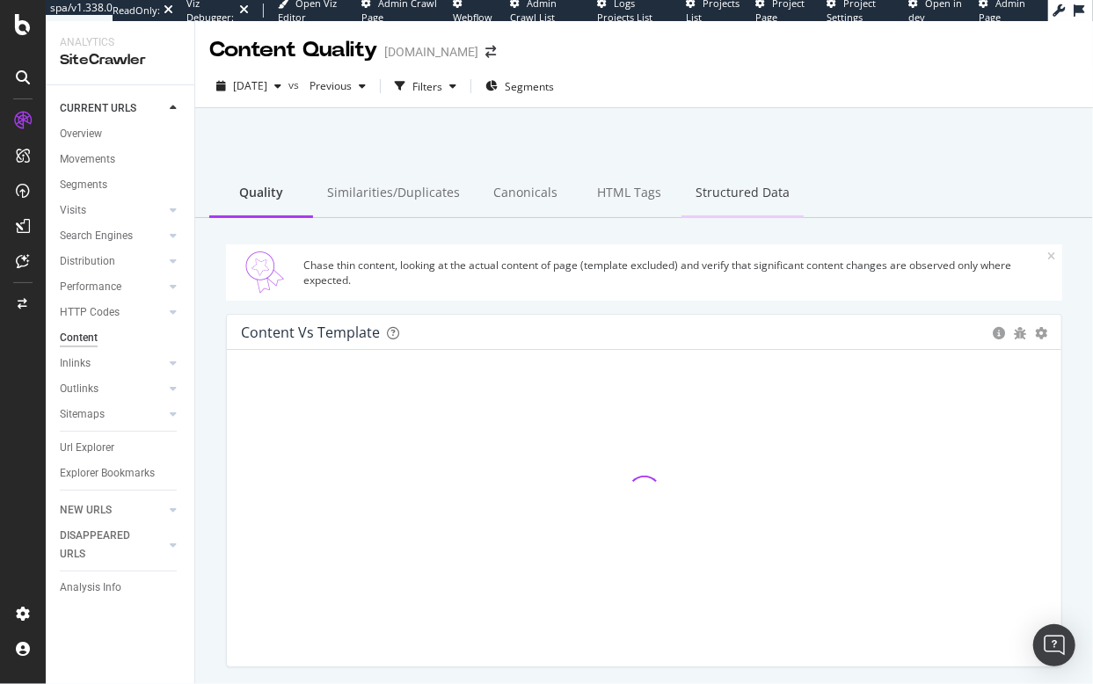
click at [746, 191] on div "Structured Data" at bounding box center [743, 194] width 122 height 48
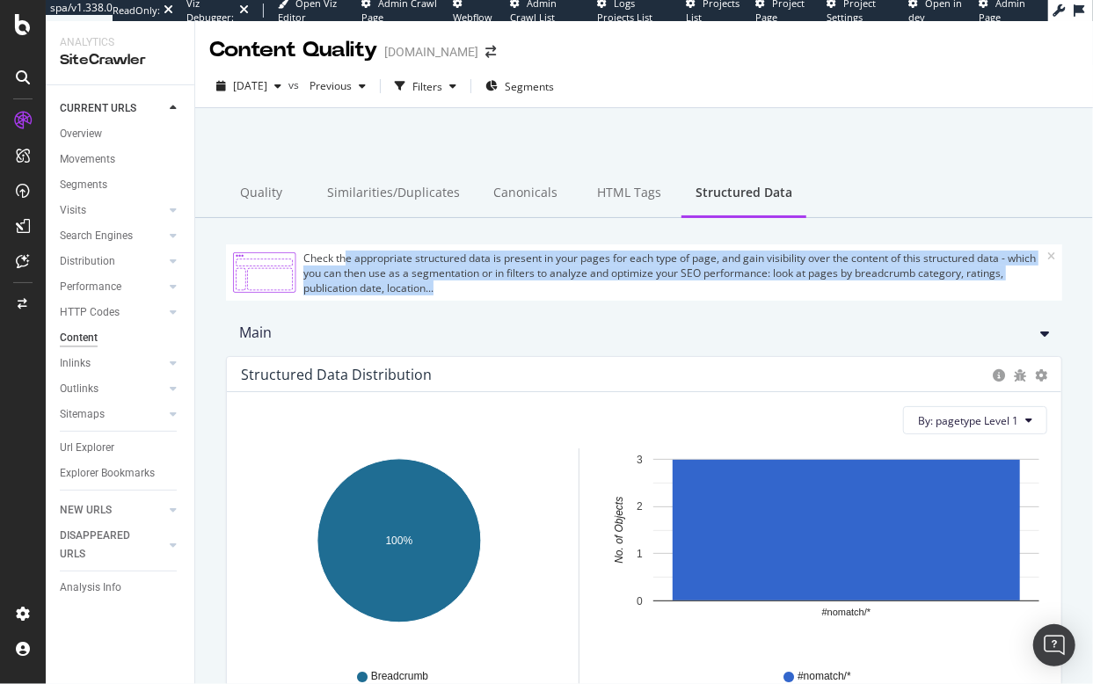
drag, startPoint x: 345, startPoint y: 254, endPoint x: 684, endPoint y: 282, distance: 340.6
click at [684, 282] on div "Check the appropriate structured data is present in your pages for each type of…" at bounding box center [675, 273] width 744 height 45
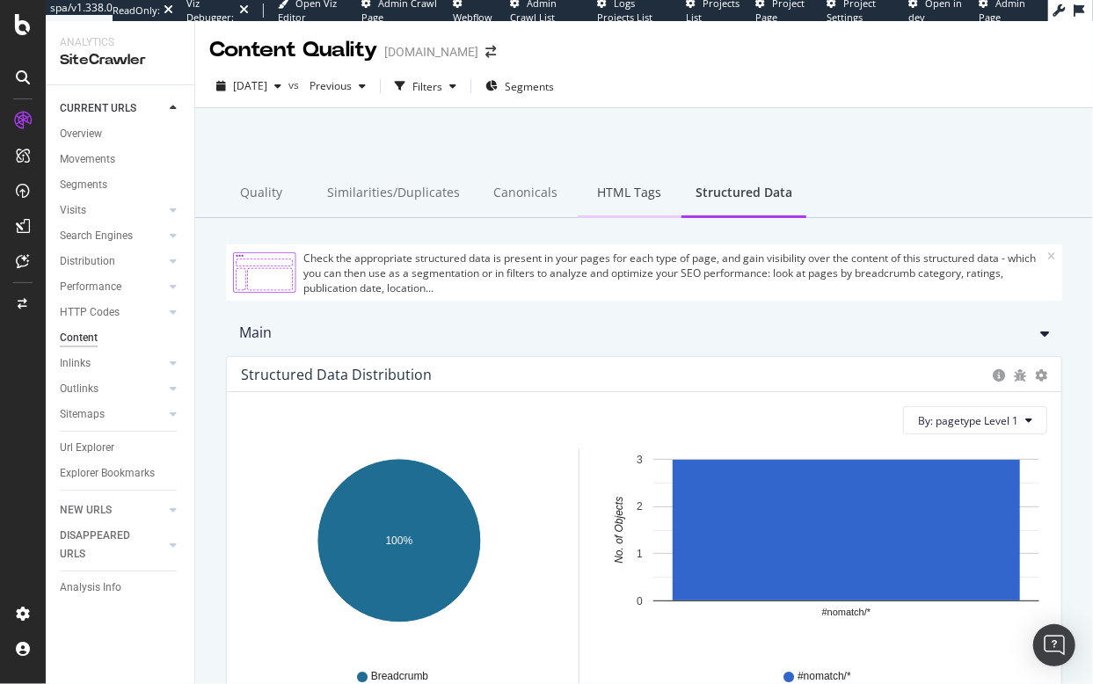
click at [613, 194] on div "HTML Tags" at bounding box center [630, 194] width 104 height 48
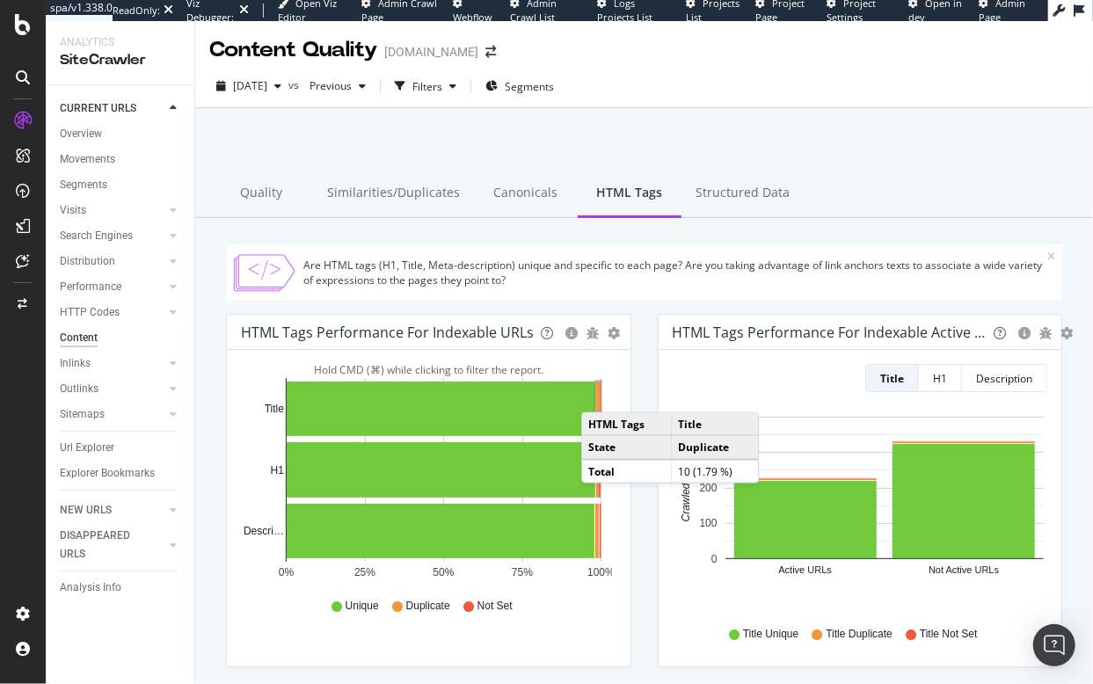
click at [599, 394] on rect "A chart." at bounding box center [598, 409] width 4 height 55
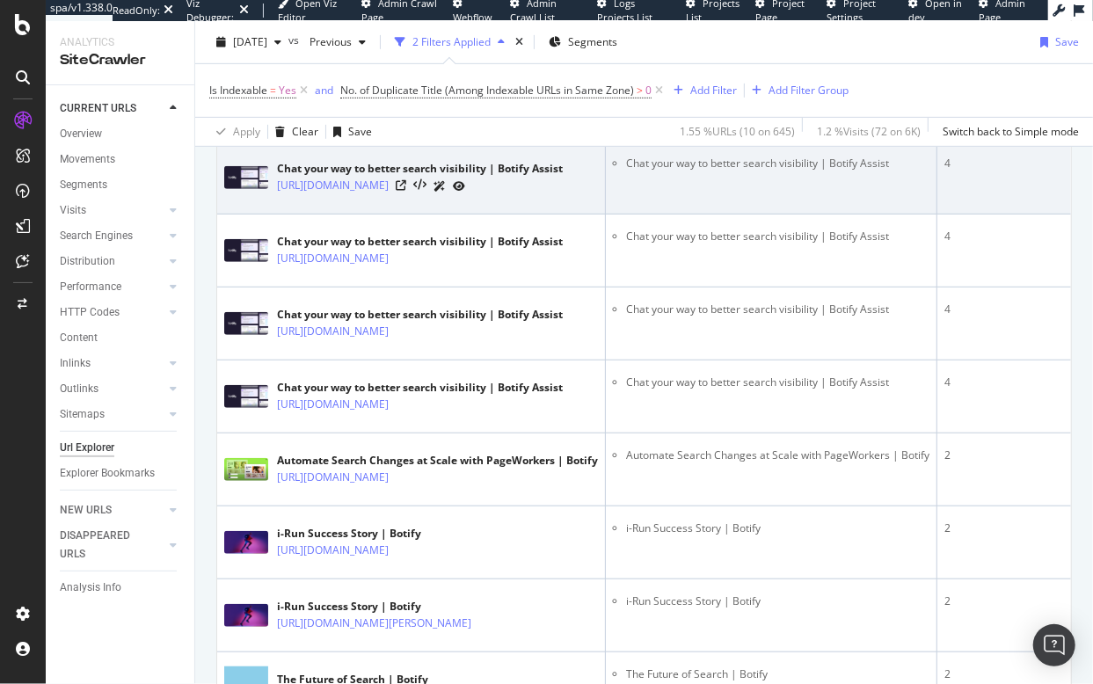
scroll to position [367, 0]
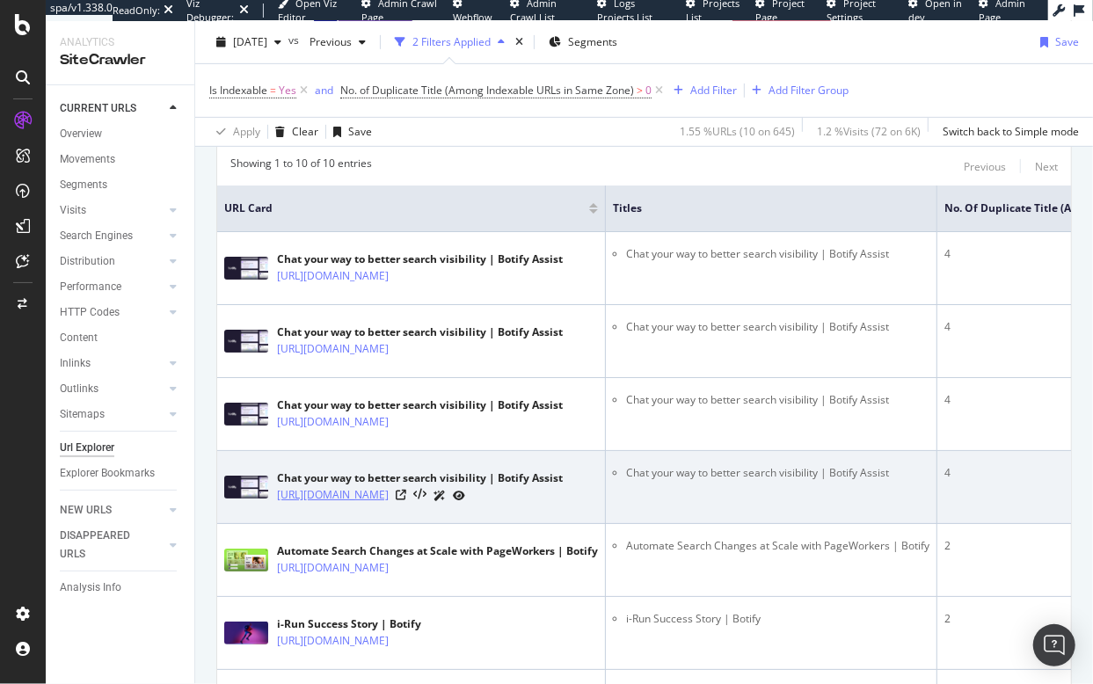
click at [389, 504] on link "https://www.botify.com/platform/botify-assist?219f3934_page=2" at bounding box center [333, 495] width 112 height 18
click at [406, 500] on icon at bounding box center [401, 495] width 11 height 11
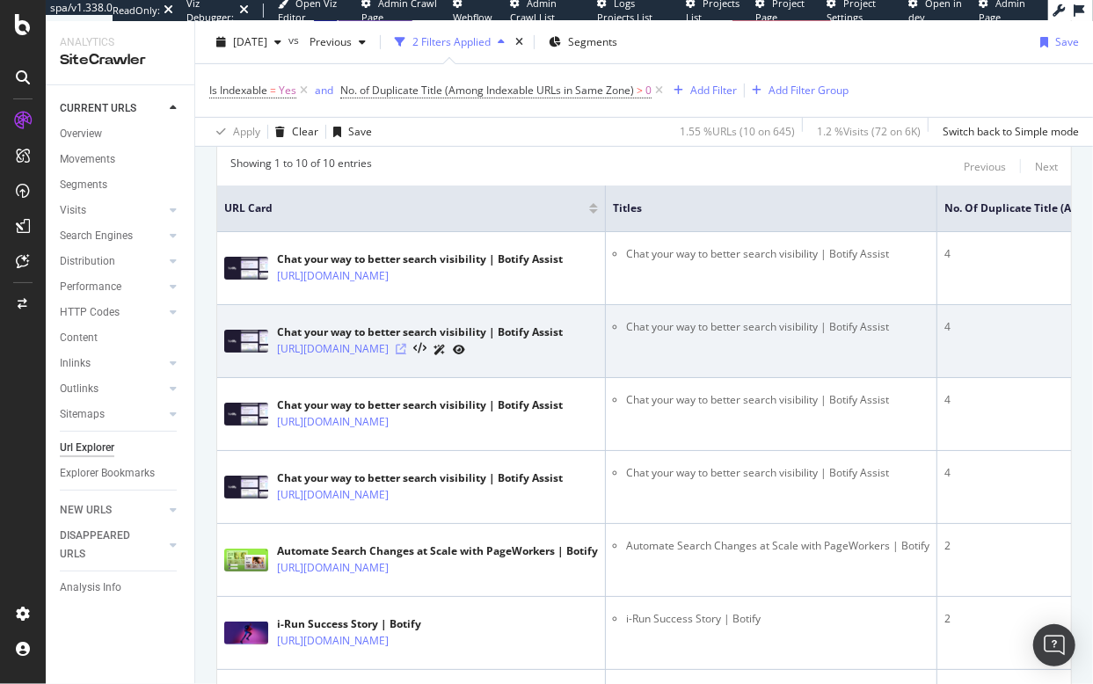
click at [406, 352] on icon at bounding box center [401, 349] width 11 height 11
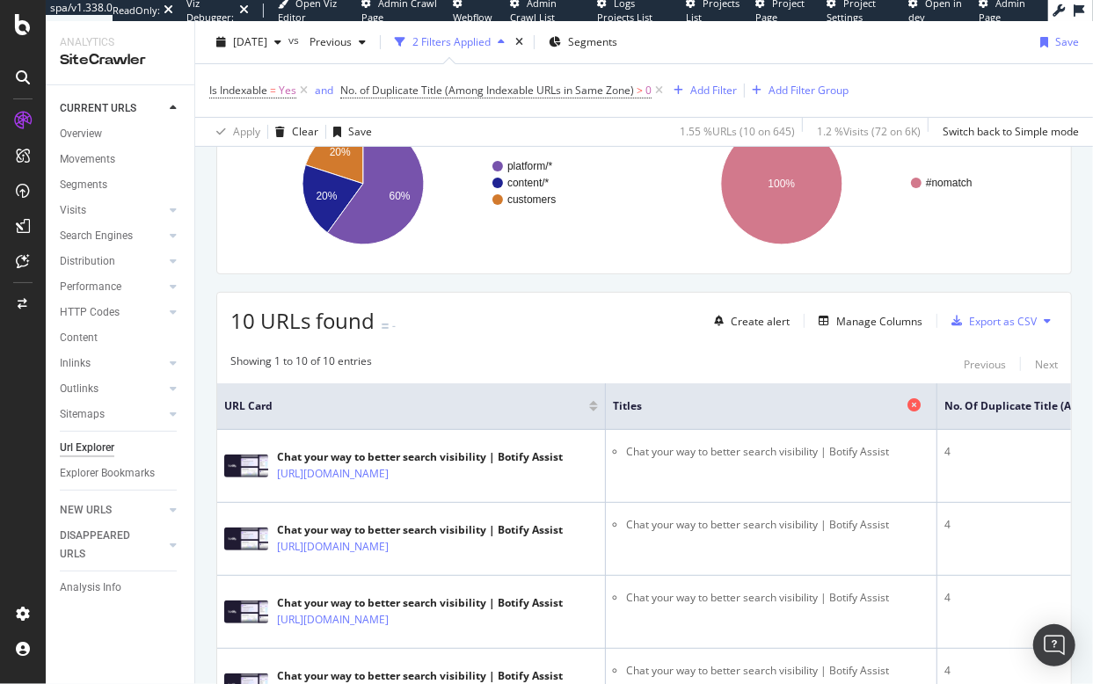
scroll to position [158, 0]
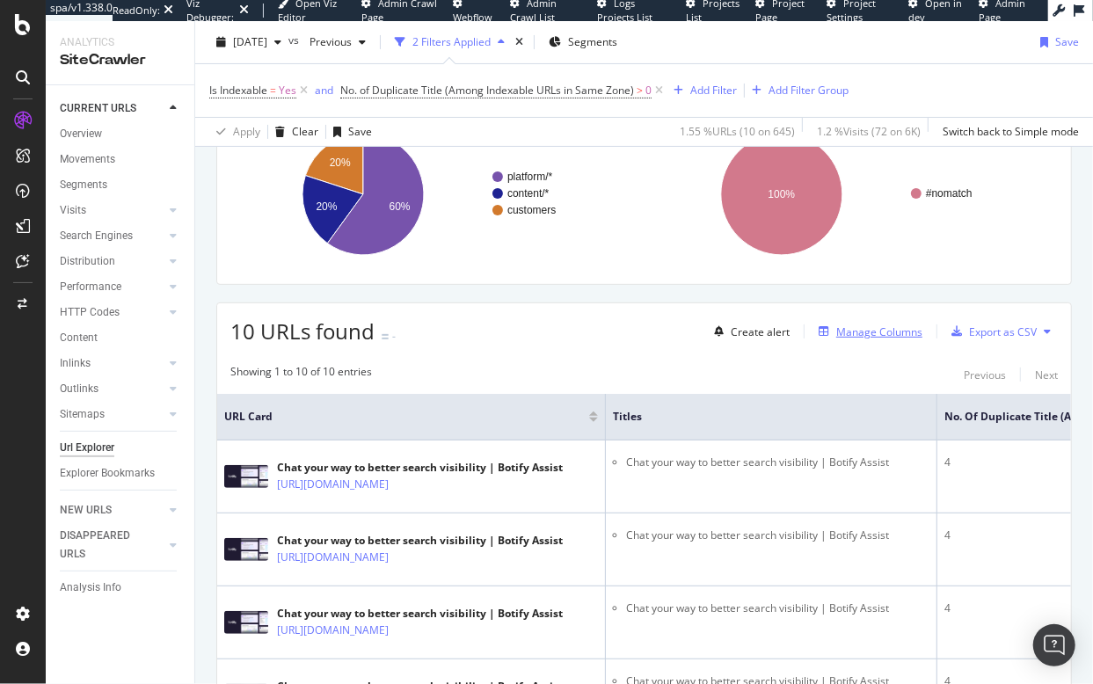
click at [864, 333] on div "Manage Columns" at bounding box center [879, 332] width 86 height 15
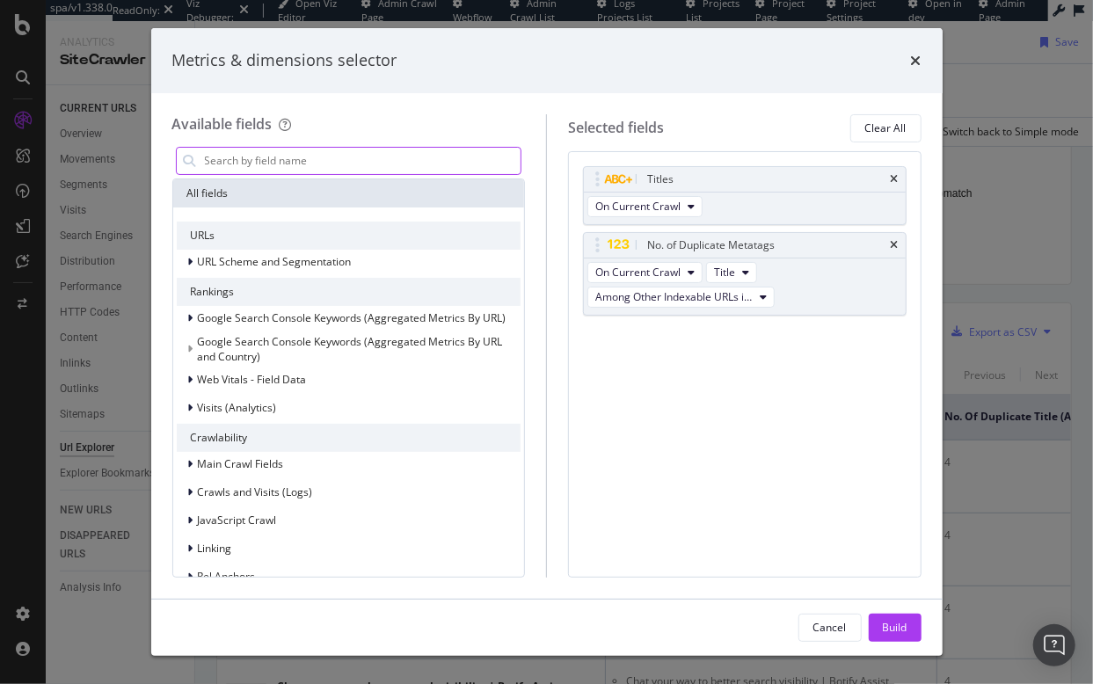
click at [269, 169] on input "modal" at bounding box center [362, 161] width 318 height 26
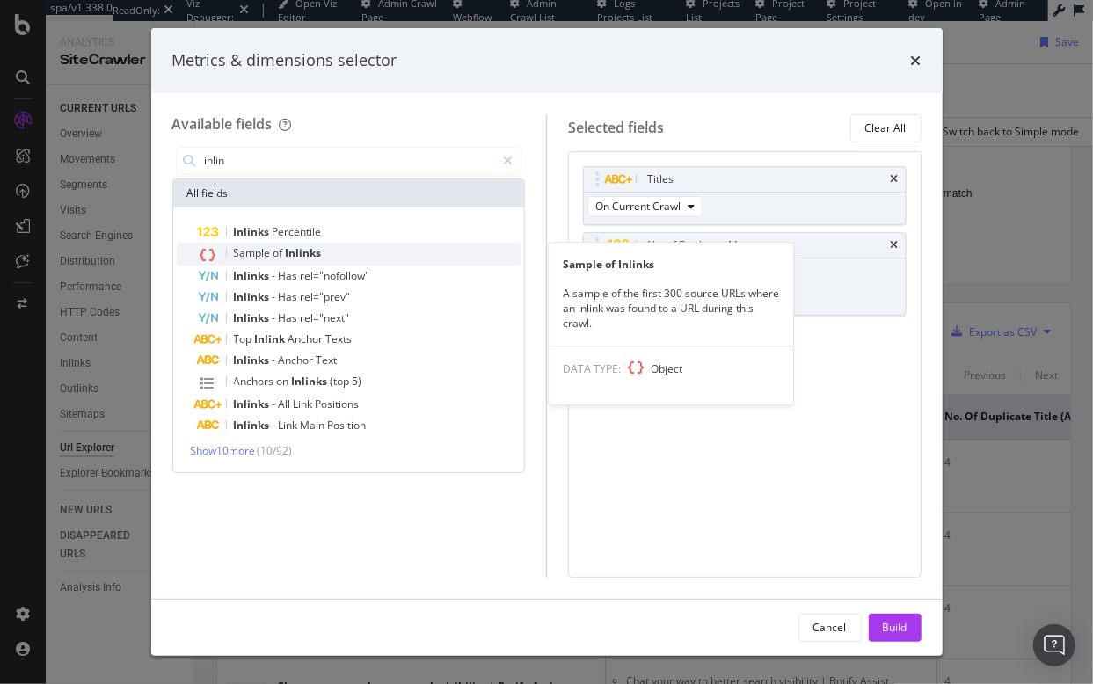
type input "inlin"
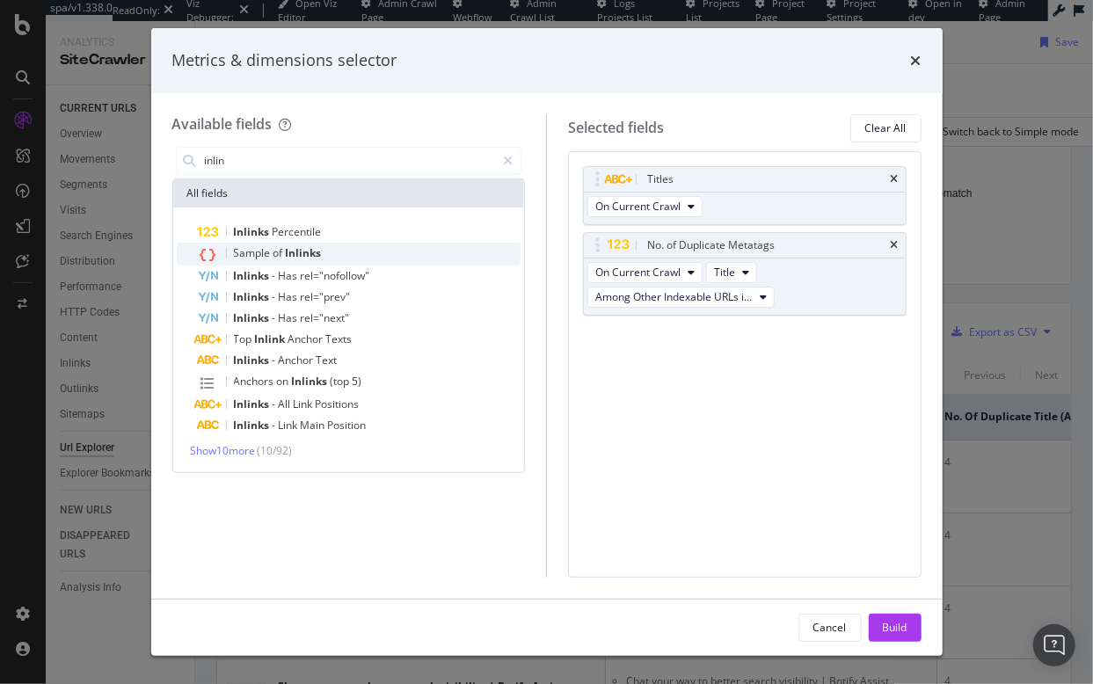
click at [292, 252] on span "Inlinks" at bounding box center [304, 252] width 36 height 15
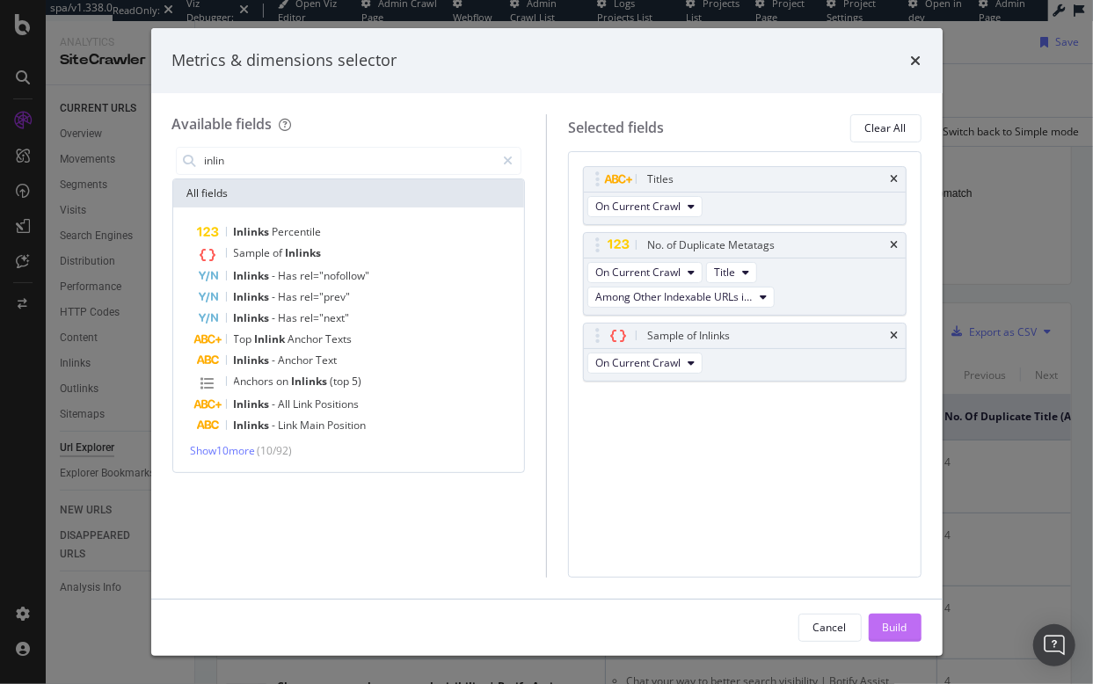
click at [899, 634] on div "Build" at bounding box center [895, 627] width 25 height 15
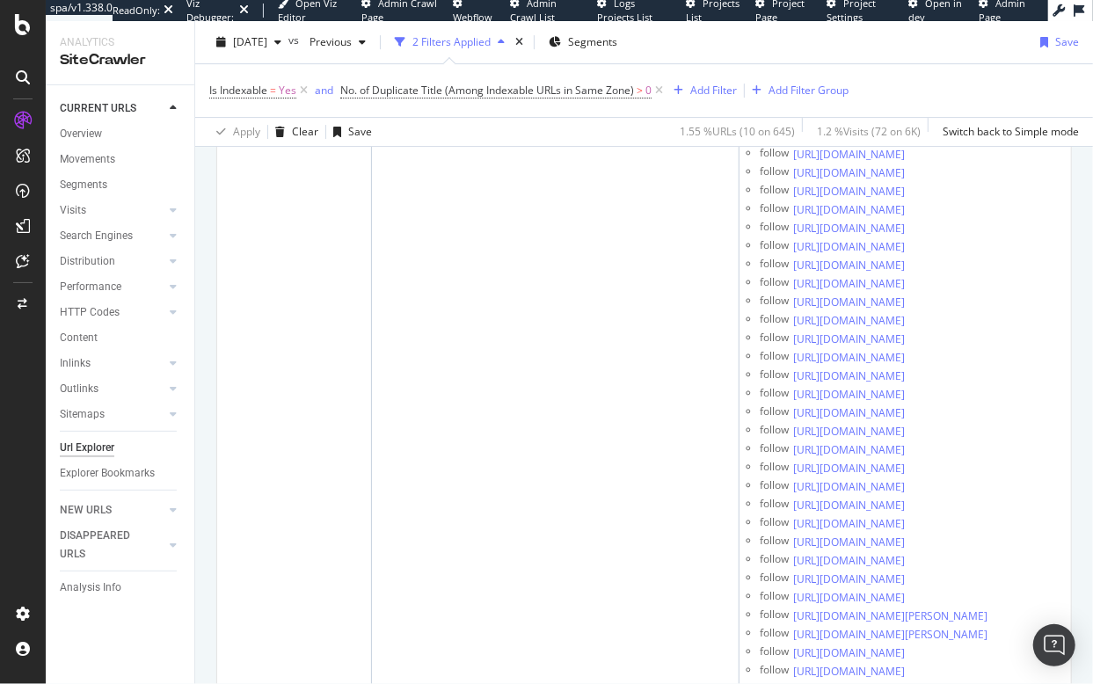
scroll to position [0, 616]
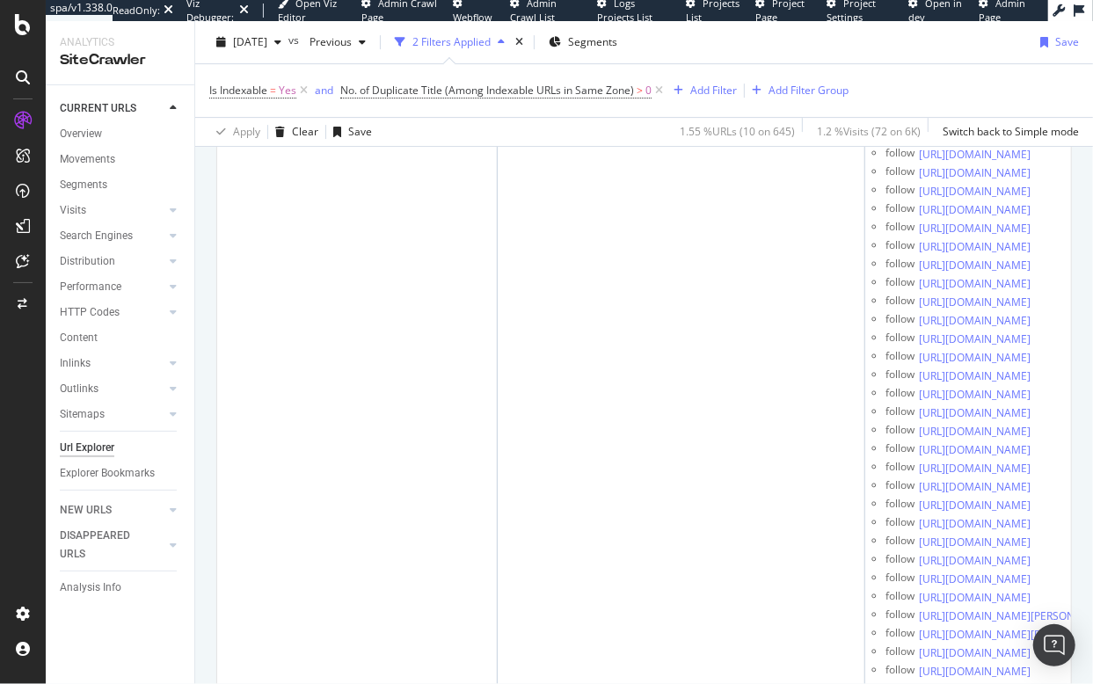
scroll to position [0, 180]
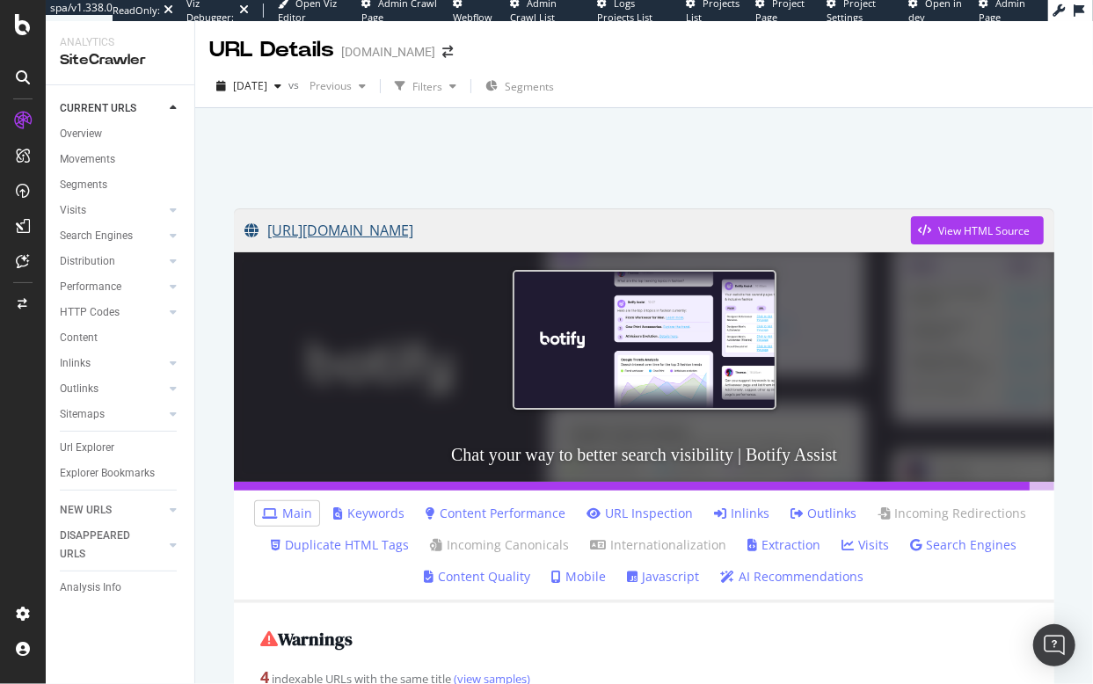
click at [460, 230] on link "[URL][DOMAIN_NAME]" at bounding box center [577, 230] width 667 height 44
click at [89, 107] on div "CURRENT URLS" at bounding box center [98, 108] width 77 height 18
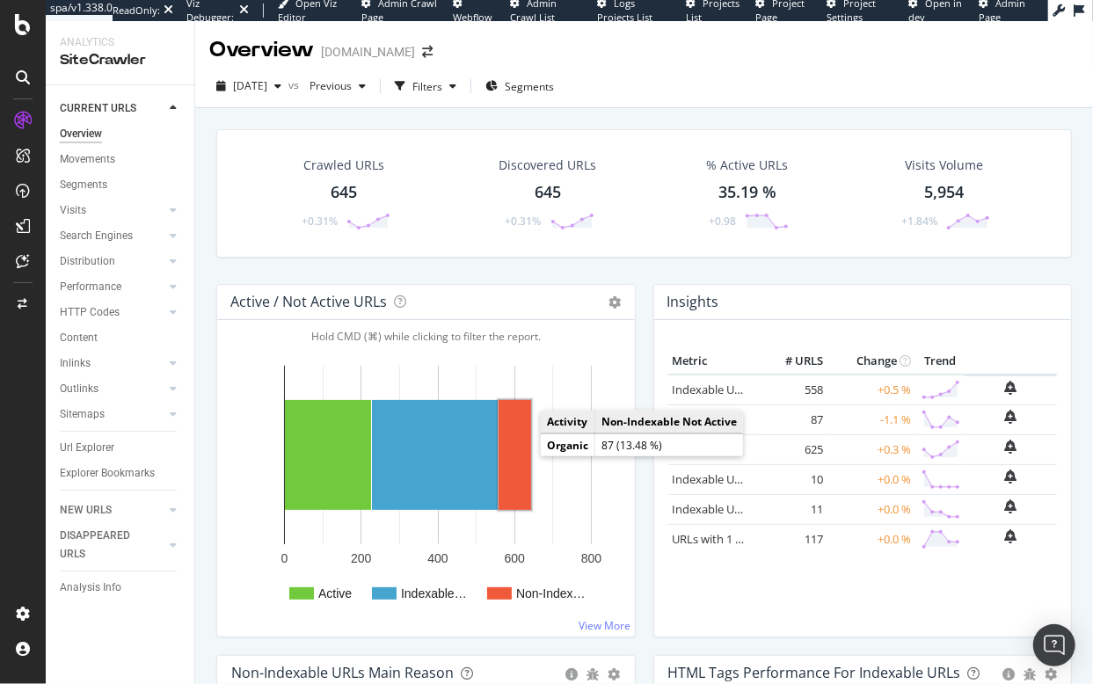
click at [520, 450] on rect "A chart." at bounding box center [515, 455] width 33 height 110
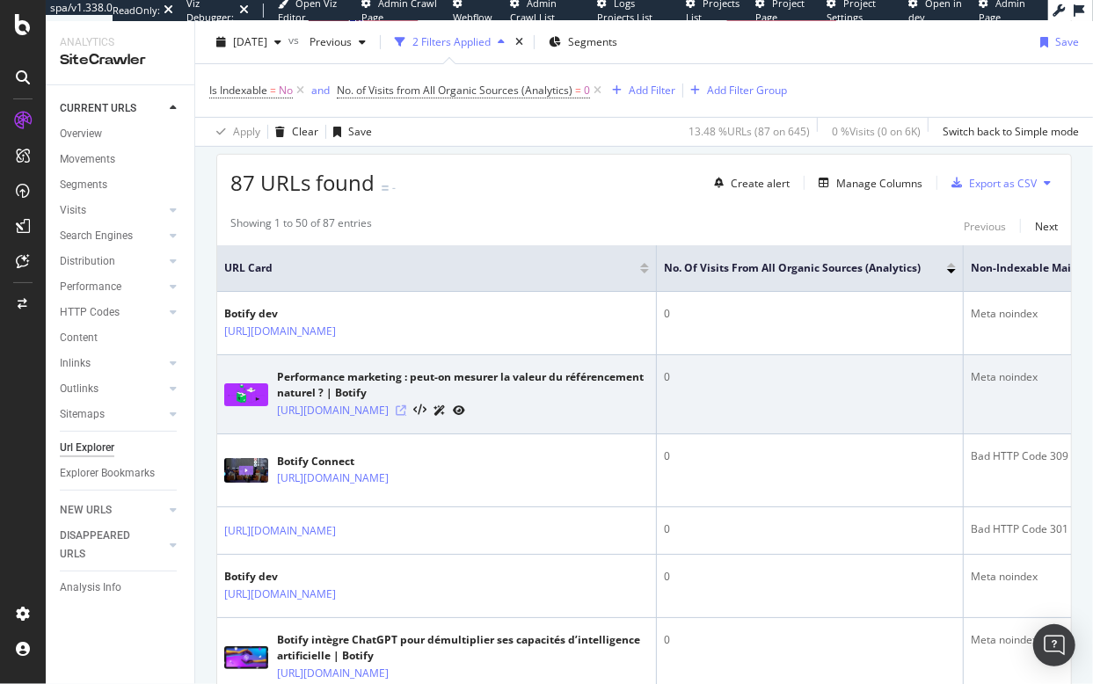
click at [406, 416] on icon at bounding box center [401, 410] width 11 height 11
